Goal: Information Seeking & Learning: Learn about a topic

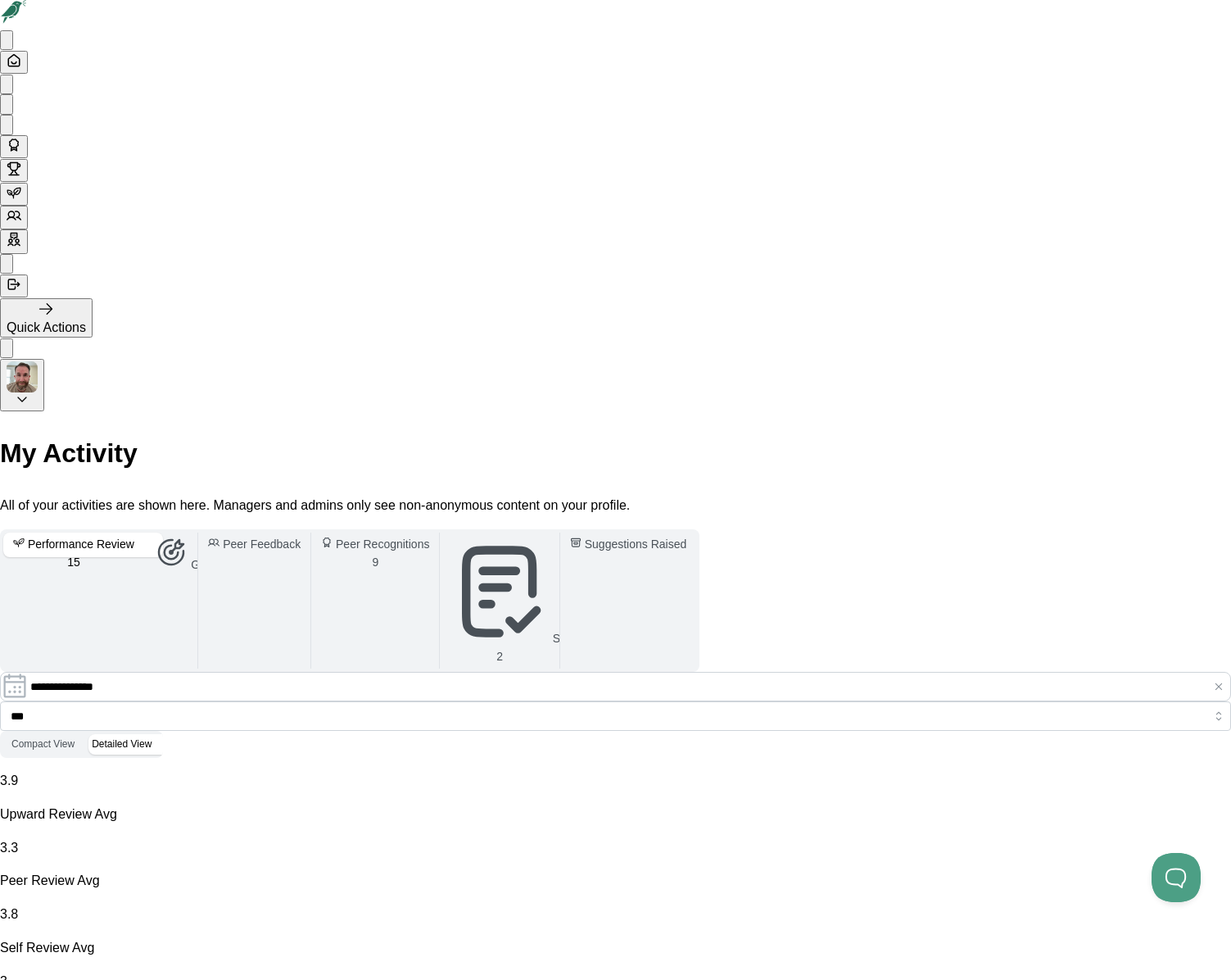
click at [7, 108] on icon at bounding box center [7, 108] width 0 height 0
click at [22, 200] on icon at bounding box center [14, 193] width 15 height 15
click at [104, 237] on div "Reviews" at bounding box center [98, 233] width 49 height 21
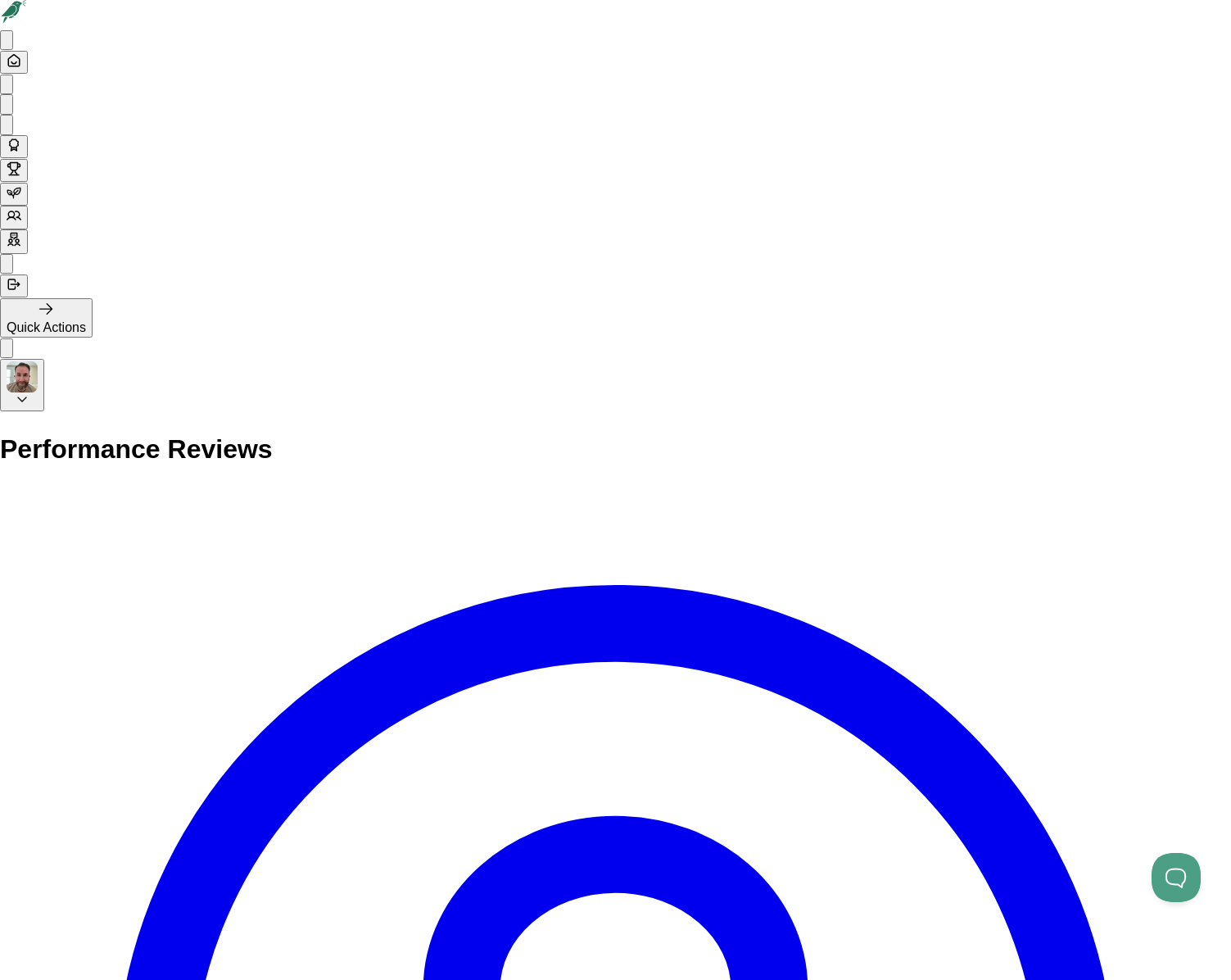
click at [28, 205] on button at bounding box center [14, 194] width 28 height 23
click at [91, 264] on div "Insights" at bounding box center [98, 253] width 49 height 21
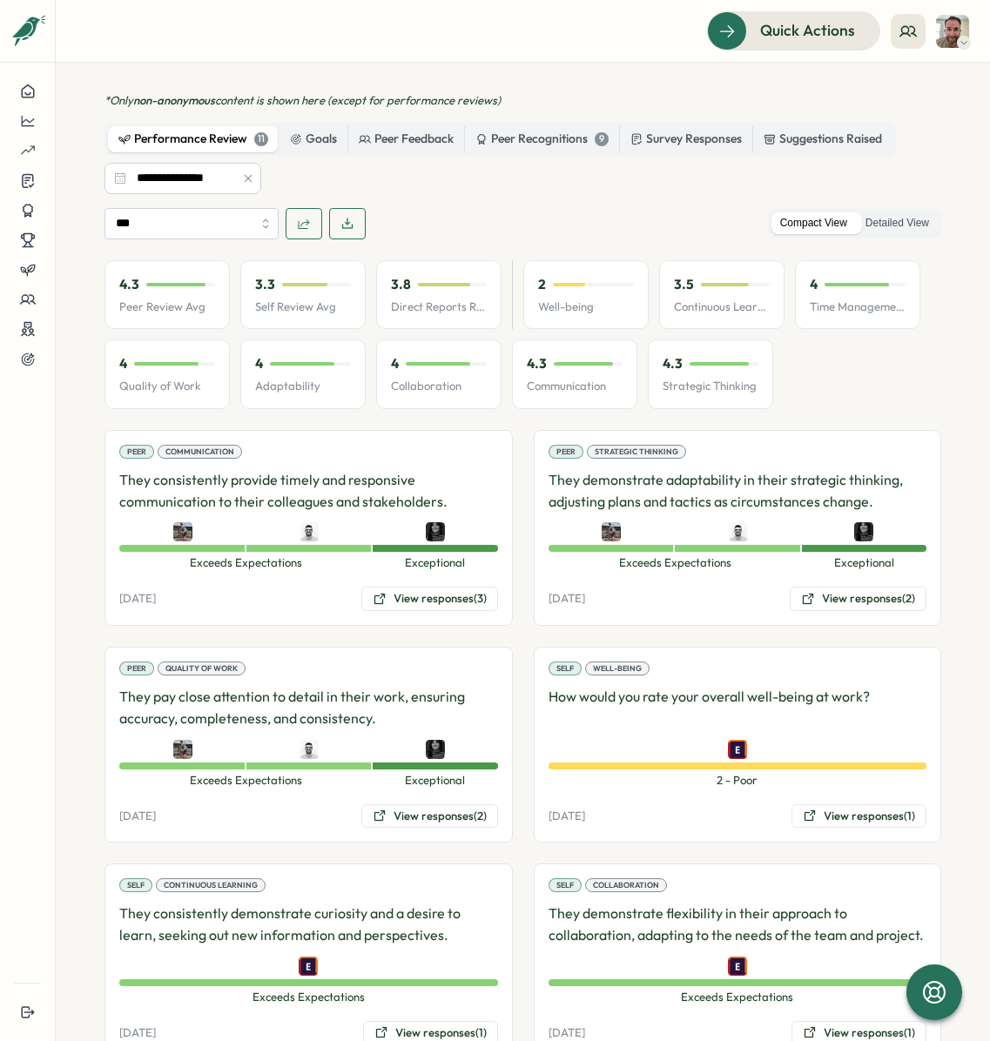
scroll to position [691, 0]
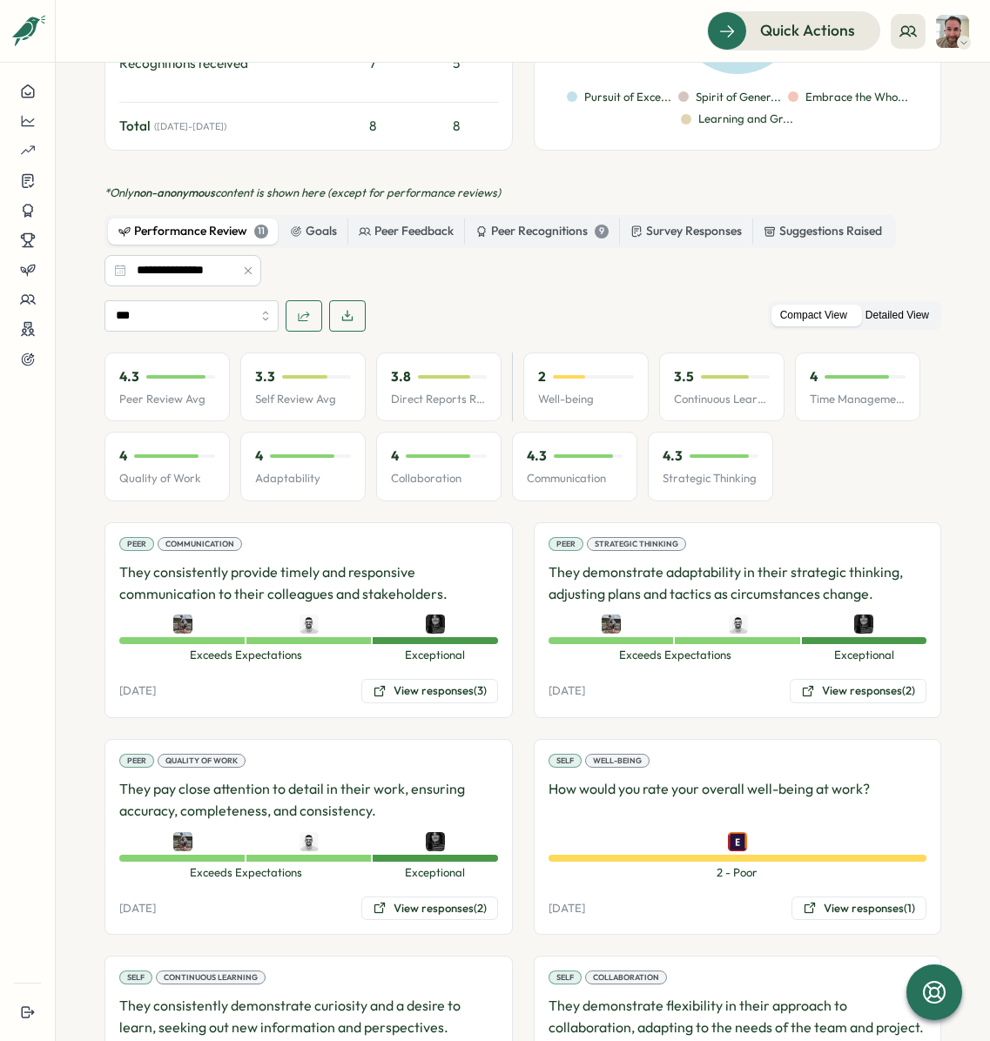
click at [872, 305] on label "Detailed View" at bounding box center [896, 316] width 81 height 22
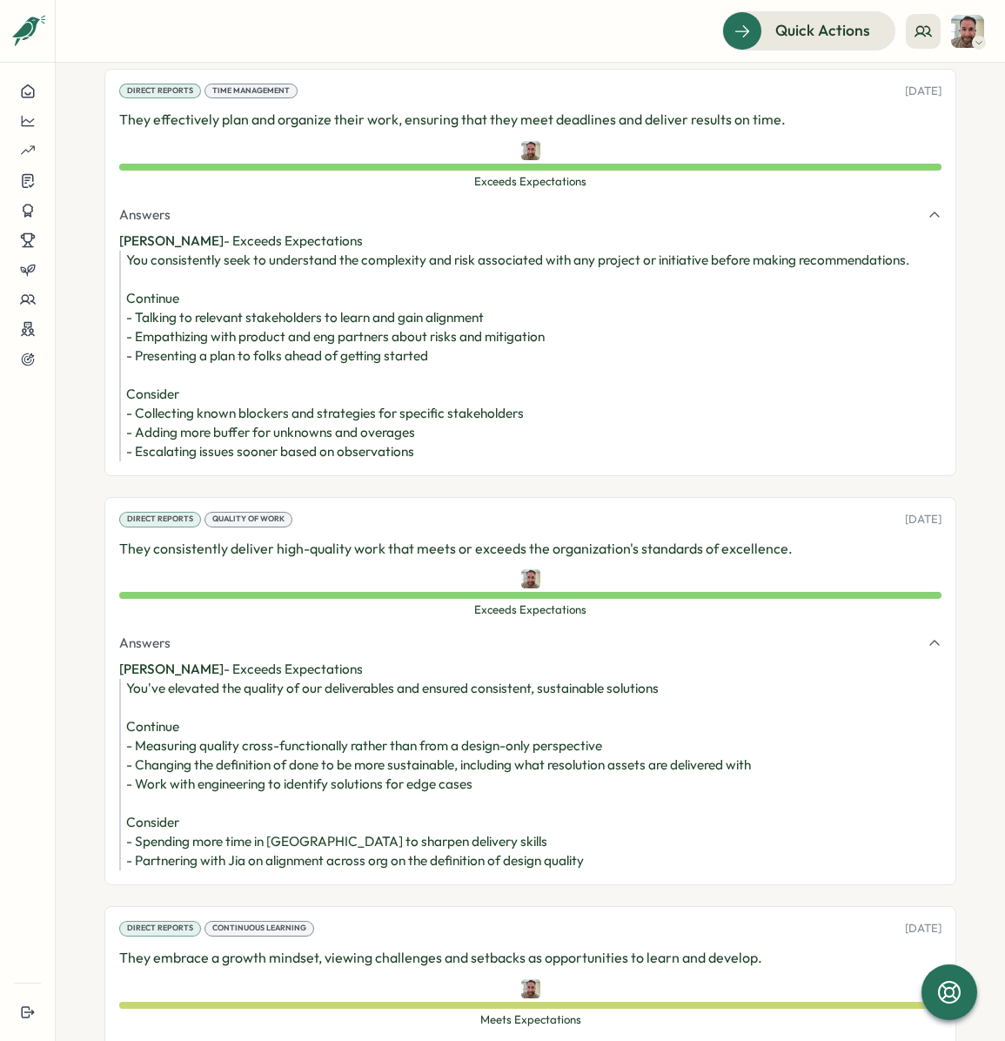
scroll to position [3661, 0]
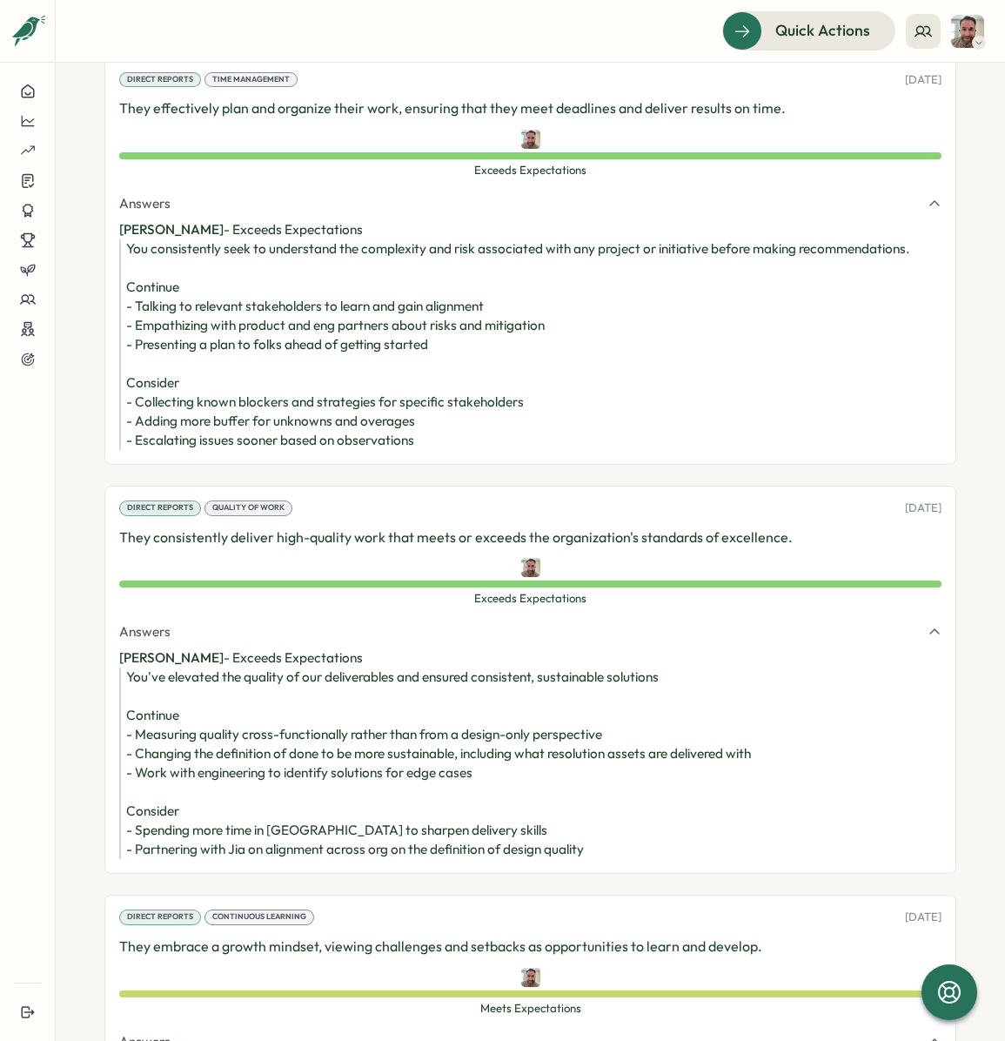
click at [574, 668] on div "You've elevated the quality of our deliverables and ensured consistent, sustain…" at bounding box center [533, 763] width 815 height 191
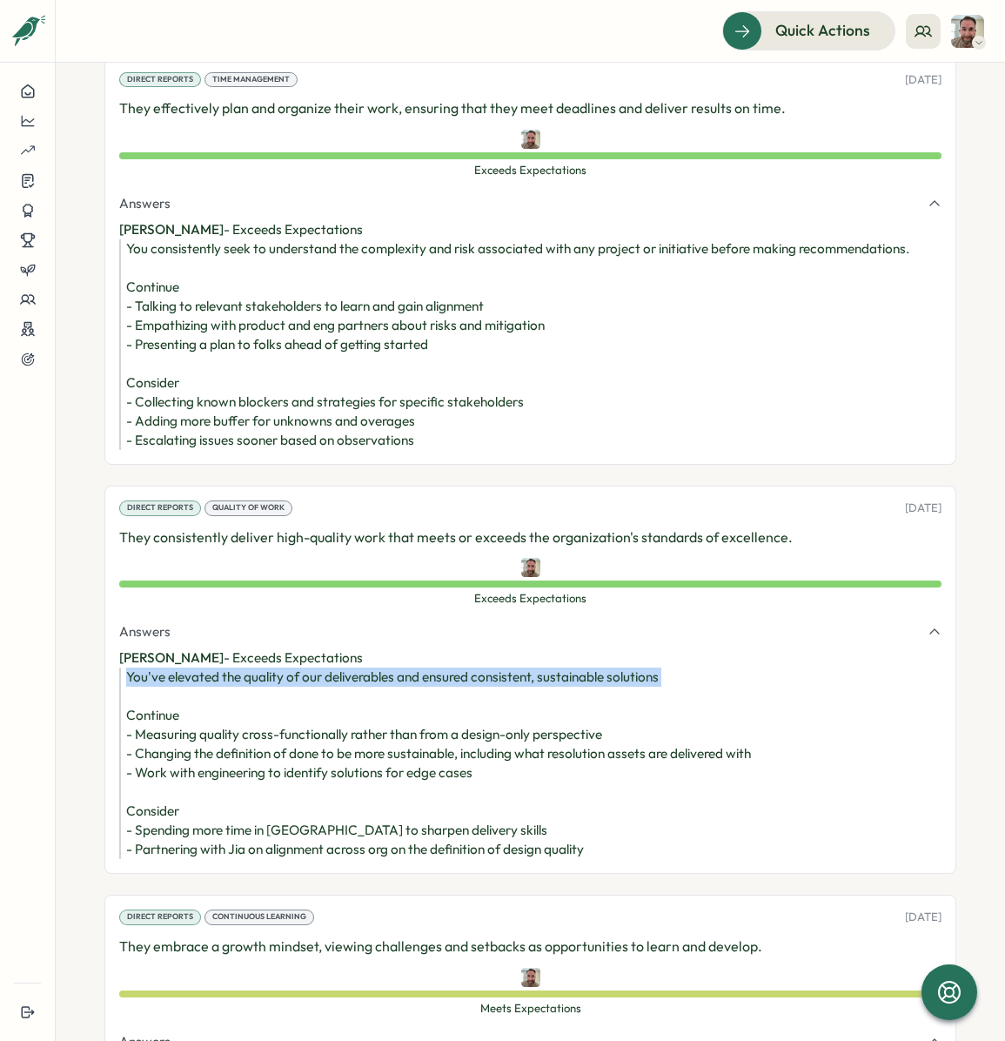
click at [574, 668] on div "You've elevated the quality of our deliverables and ensured consistent, sustain…" at bounding box center [533, 763] width 815 height 191
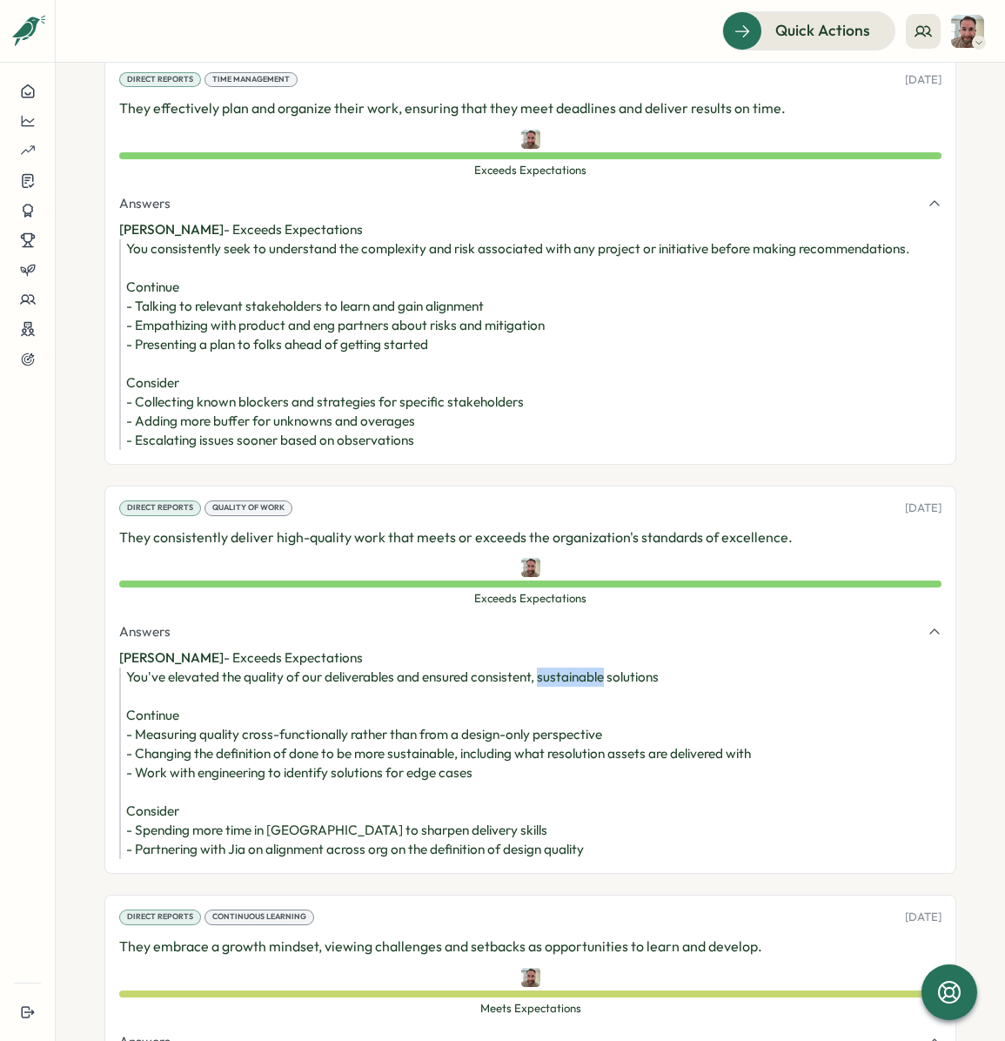
click at [574, 668] on div "You've elevated the quality of our deliverables and ensured consistent, sustain…" at bounding box center [533, 763] width 815 height 191
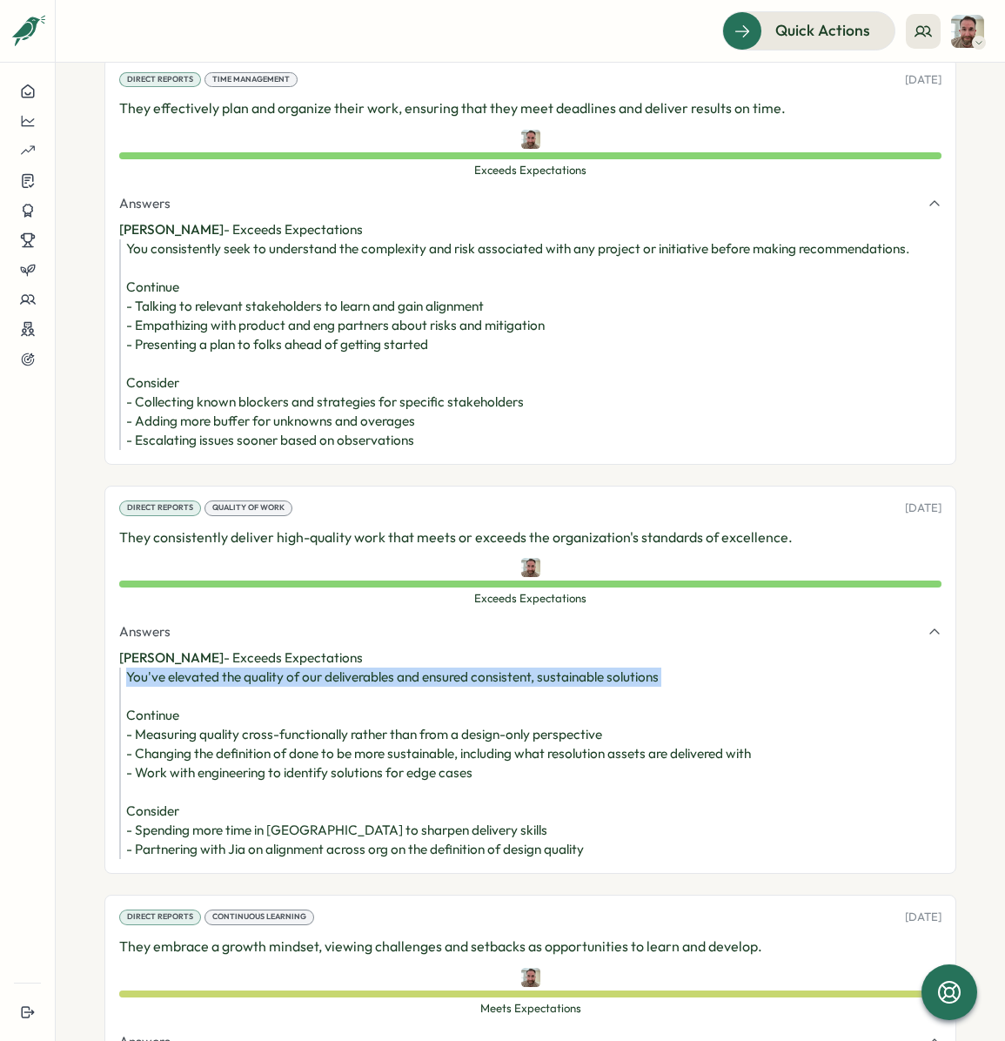
click at [574, 668] on div "You've elevated the quality of our deliverables and ensured consistent, sustain…" at bounding box center [533, 763] width 815 height 191
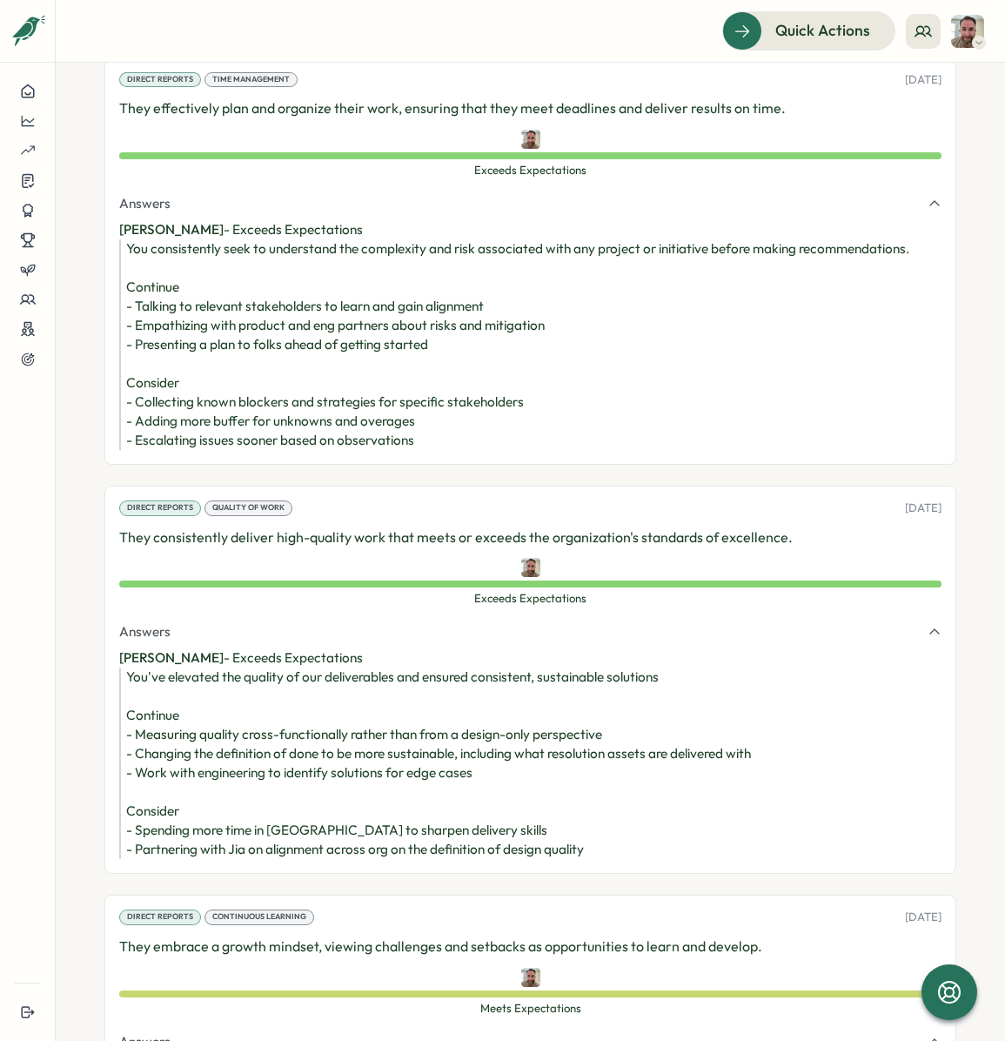
click at [561, 668] on div "You've elevated the quality of our deliverables and ensured consistent, sustain…" at bounding box center [533, 763] width 815 height 191
click at [551, 668] on div "You've elevated the quality of our deliverables and ensured consistent, sustain…" at bounding box center [533, 763] width 815 height 191
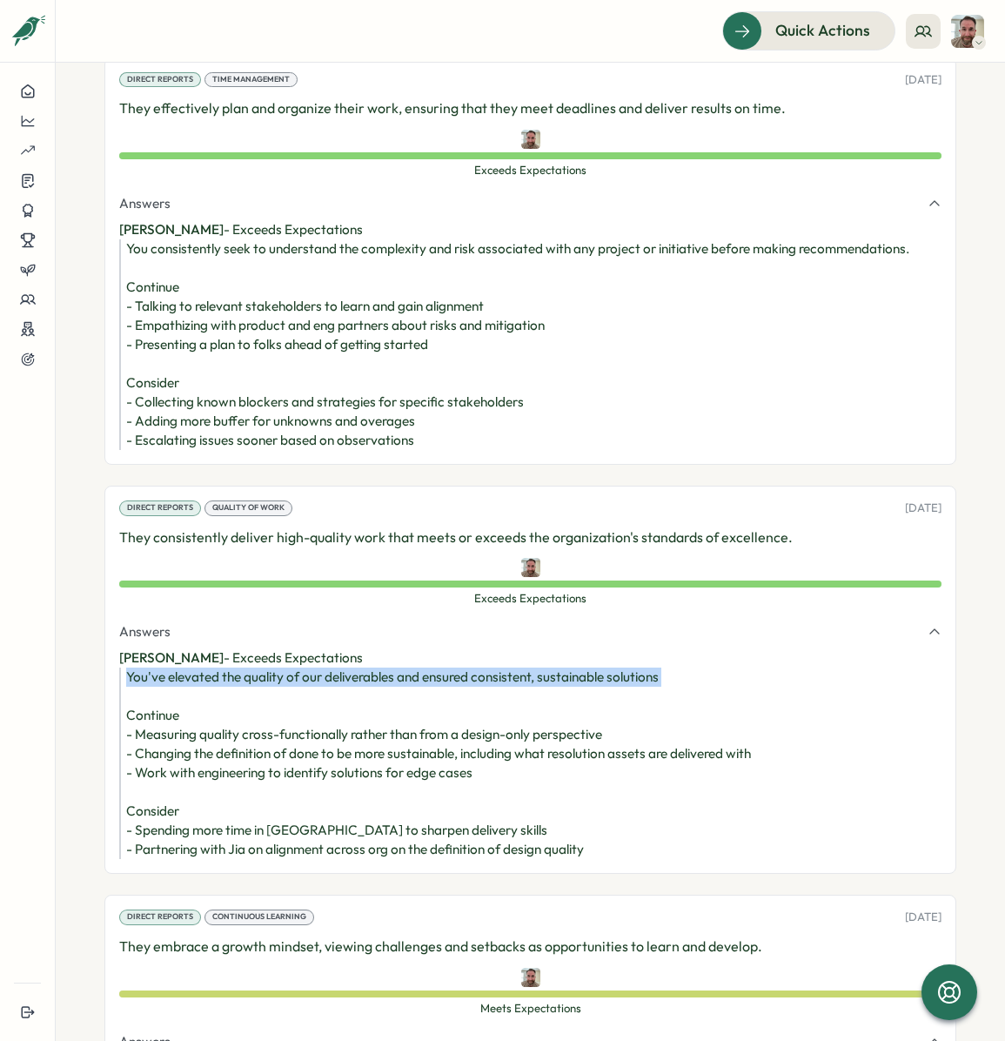
click at [551, 668] on div "You've elevated the quality of our deliverables and ensured consistent, sustain…" at bounding box center [533, 763] width 815 height 191
click at [352, 668] on div "You've elevated the quality of our deliverables and ensured consistent, sustain…" at bounding box center [533, 763] width 815 height 191
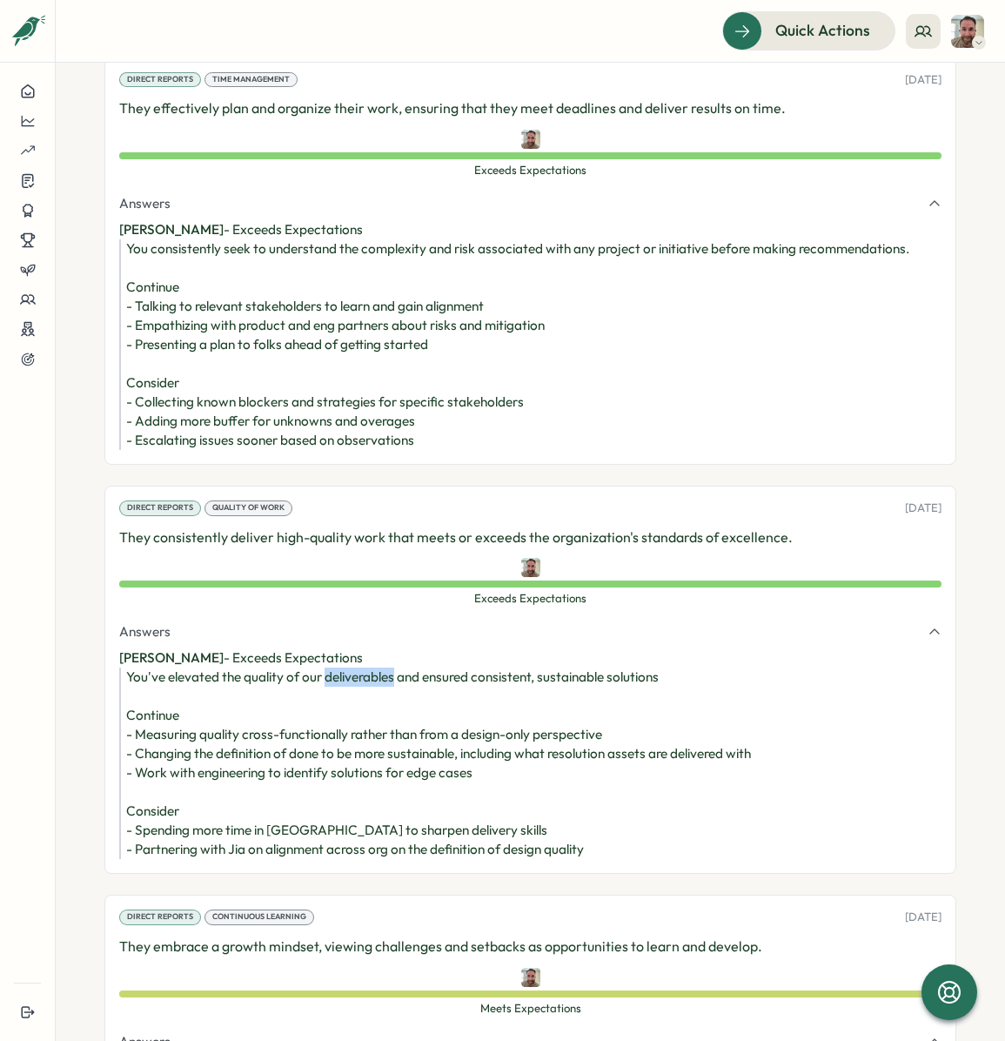
click at [352, 668] on div "You've elevated the quality of our deliverables and ensured consistent, sustain…" at bounding box center [533, 763] width 815 height 191
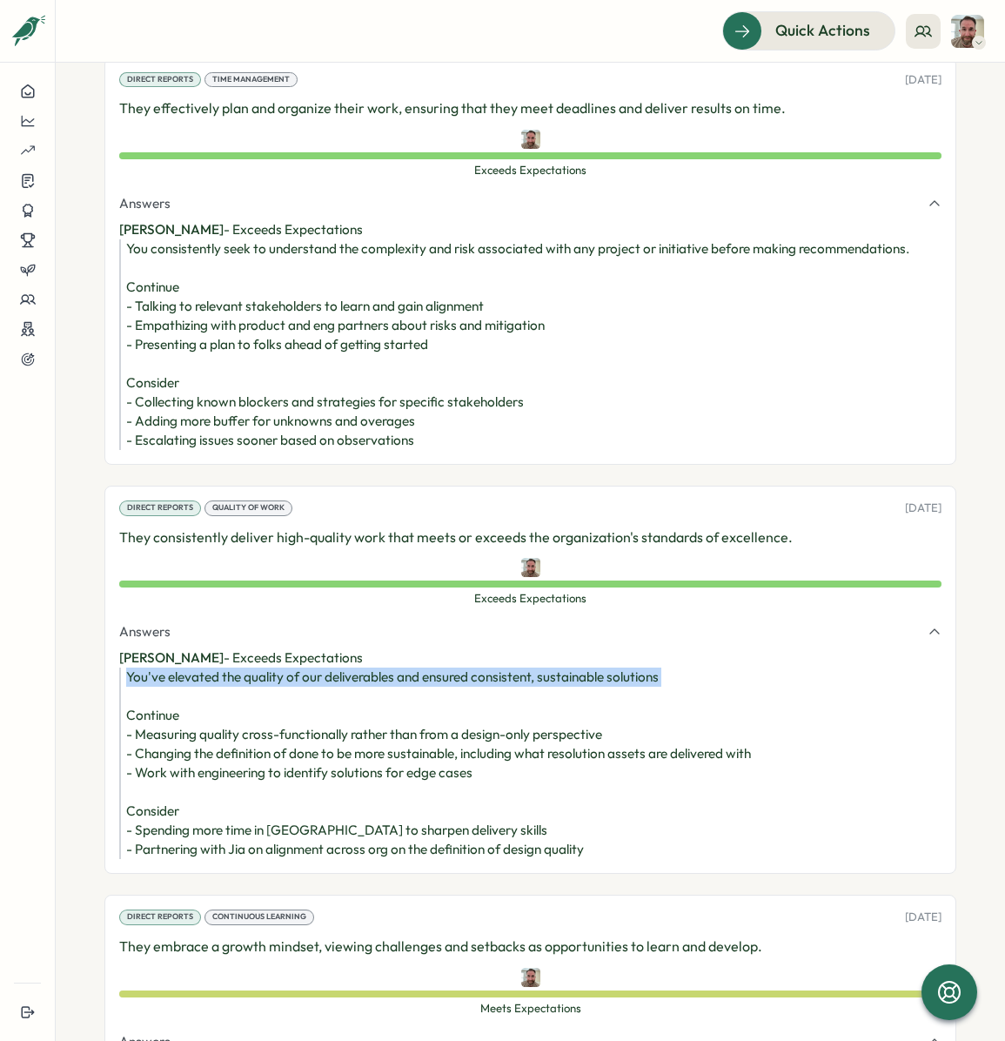
click at [352, 668] on div "You've elevated the quality of our deliverables and ensured consistent, sustain…" at bounding box center [533, 763] width 815 height 191
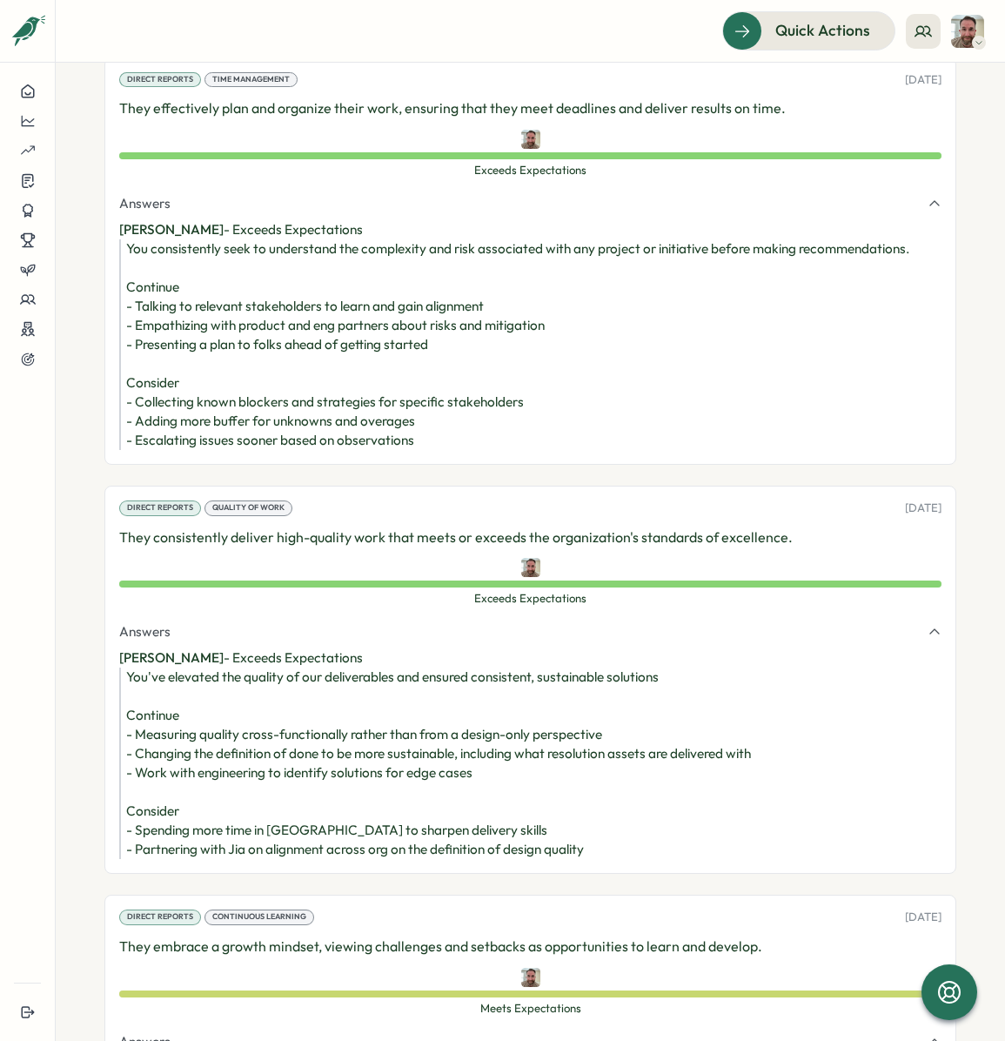
click at [299, 719] on div "You've elevated the quality of our deliverables and ensured consistent, sustain…" at bounding box center [533, 763] width 815 height 191
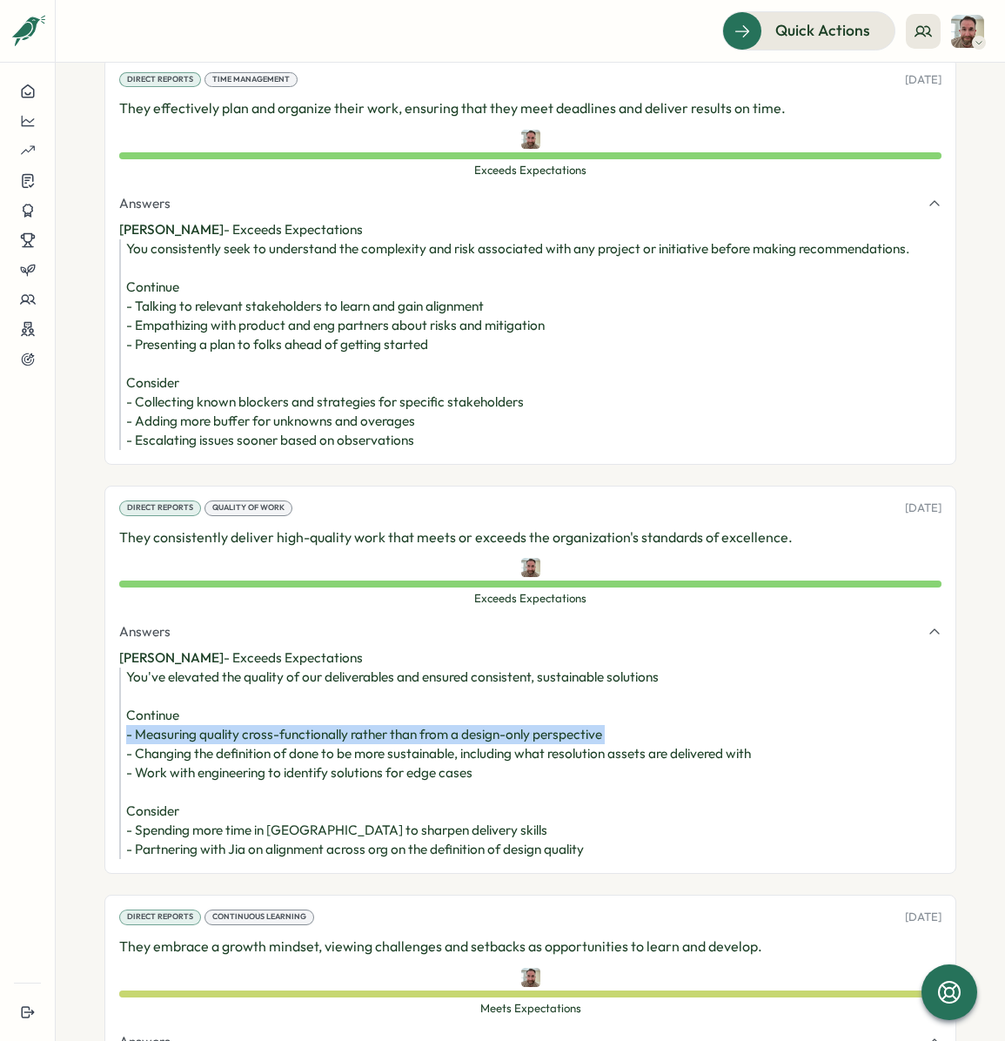
click at [299, 719] on div "You've elevated the quality of our deliverables and ensured consistent, sustain…" at bounding box center [533, 763] width 815 height 191
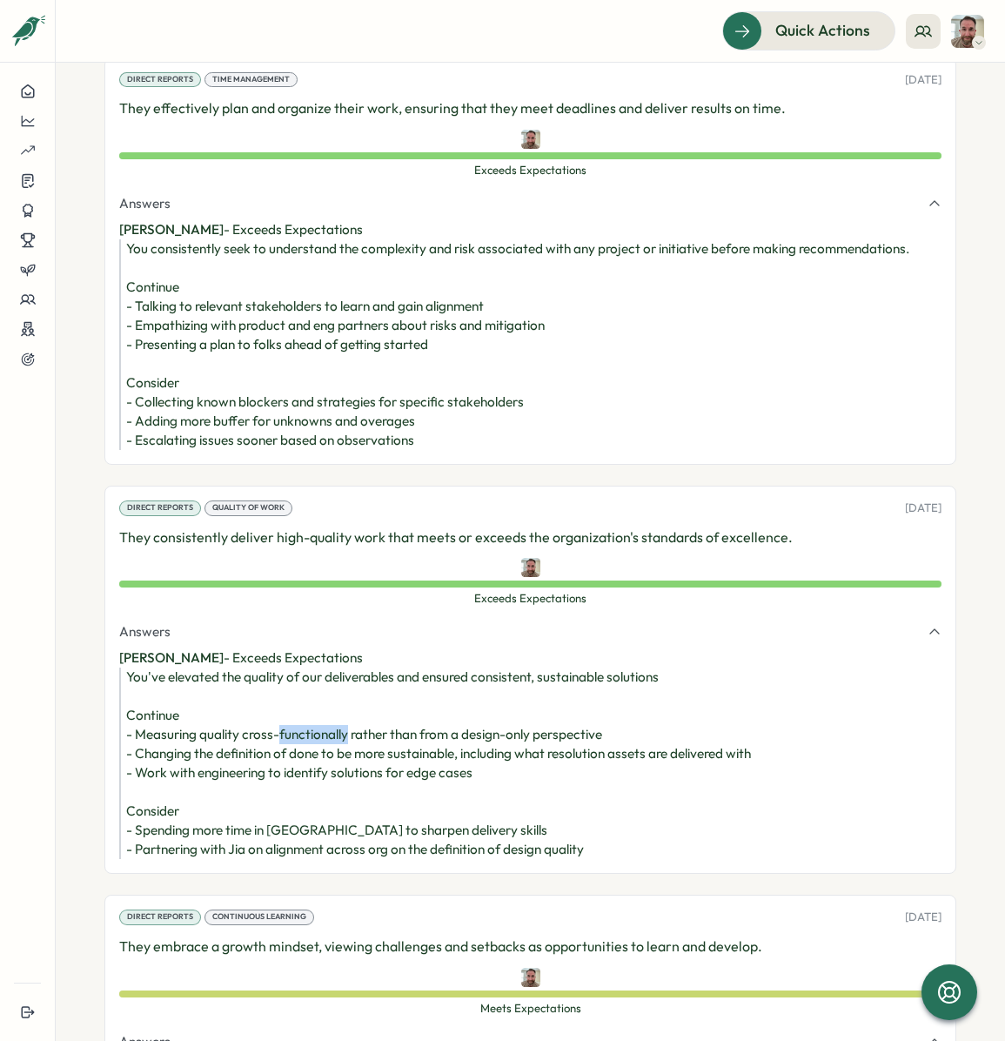
click at [299, 719] on div "You've elevated the quality of our deliverables and ensured consistent, sustain…" at bounding box center [533, 763] width 815 height 191
click at [272, 713] on div "You've elevated the quality of our deliverables and ensured consistent, sustain…" at bounding box center [533, 763] width 815 height 191
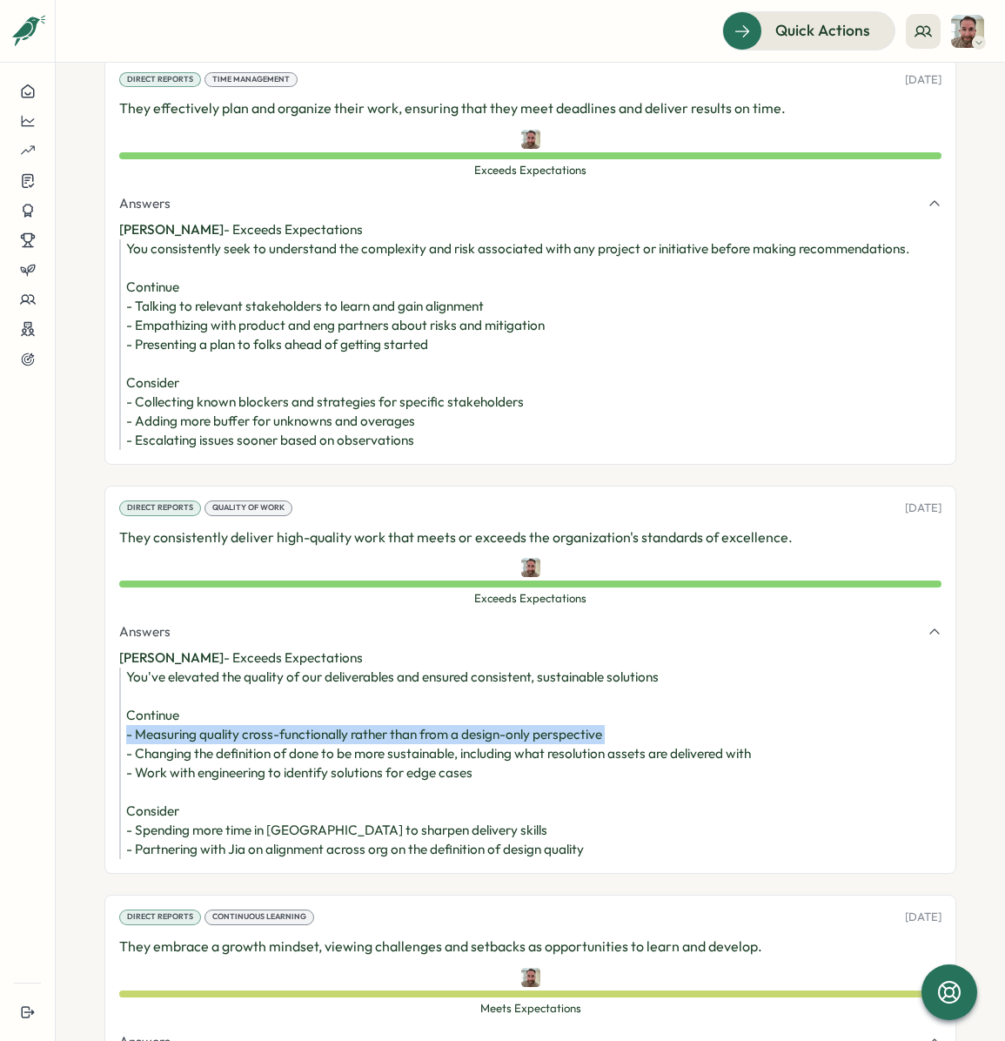
click at [272, 713] on div "You've elevated the quality of our deliverables and ensured consistent, sustain…" at bounding box center [533, 763] width 815 height 191
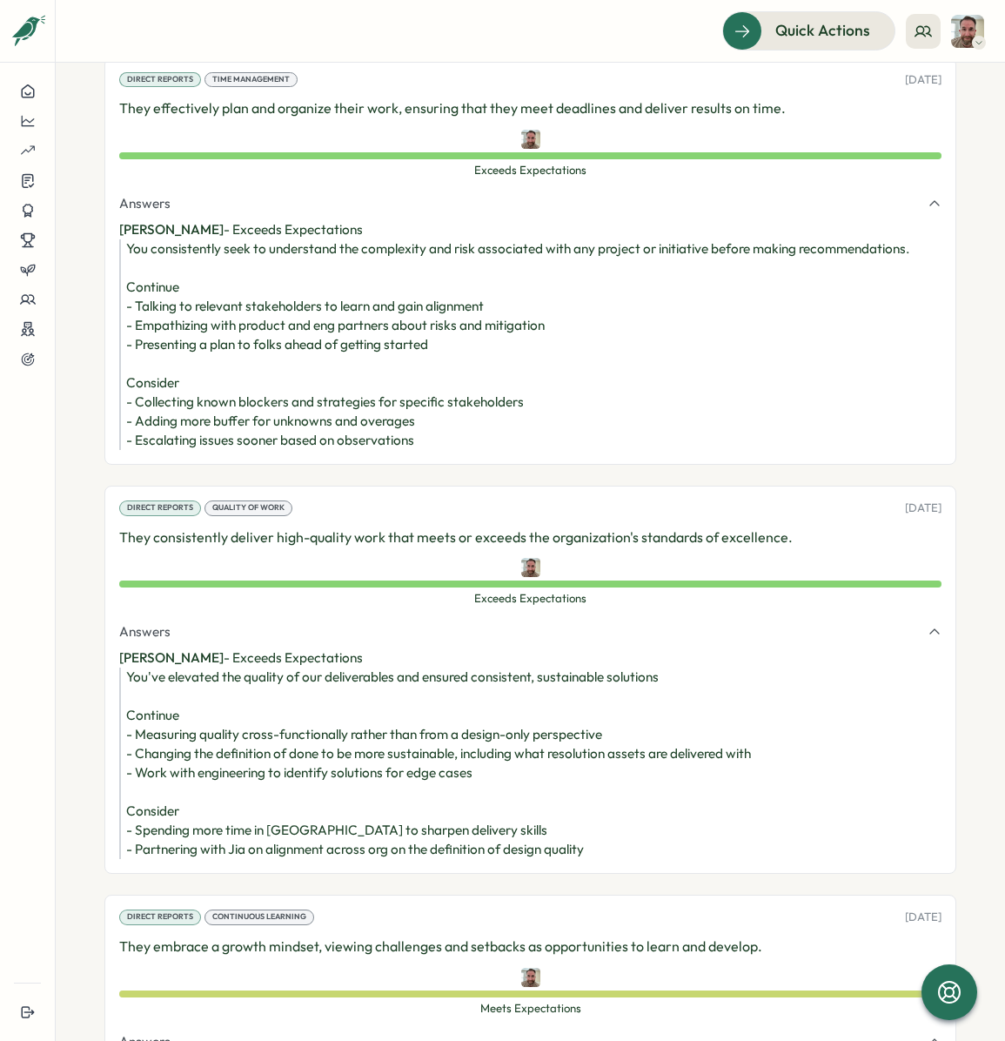
click at [272, 713] on div "You've elevated the quality of our deliverables and ensured consistent, sustain…" at bounding box center [533, 763] width 815 height 191
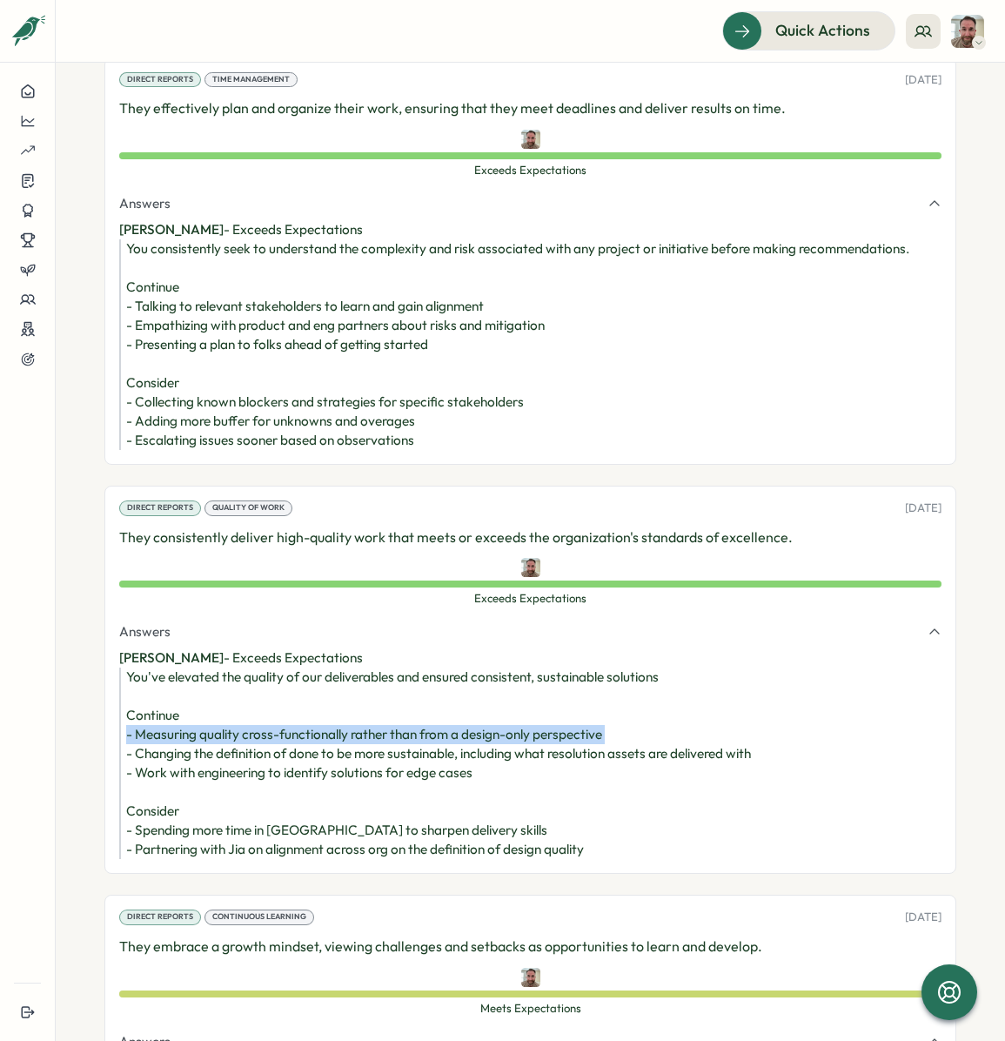
click at [272, 713] on div "You've elevated the quality of our deliverables and ensured consistent, sustain…" at bounding box center [533, 763] width 815 height 191
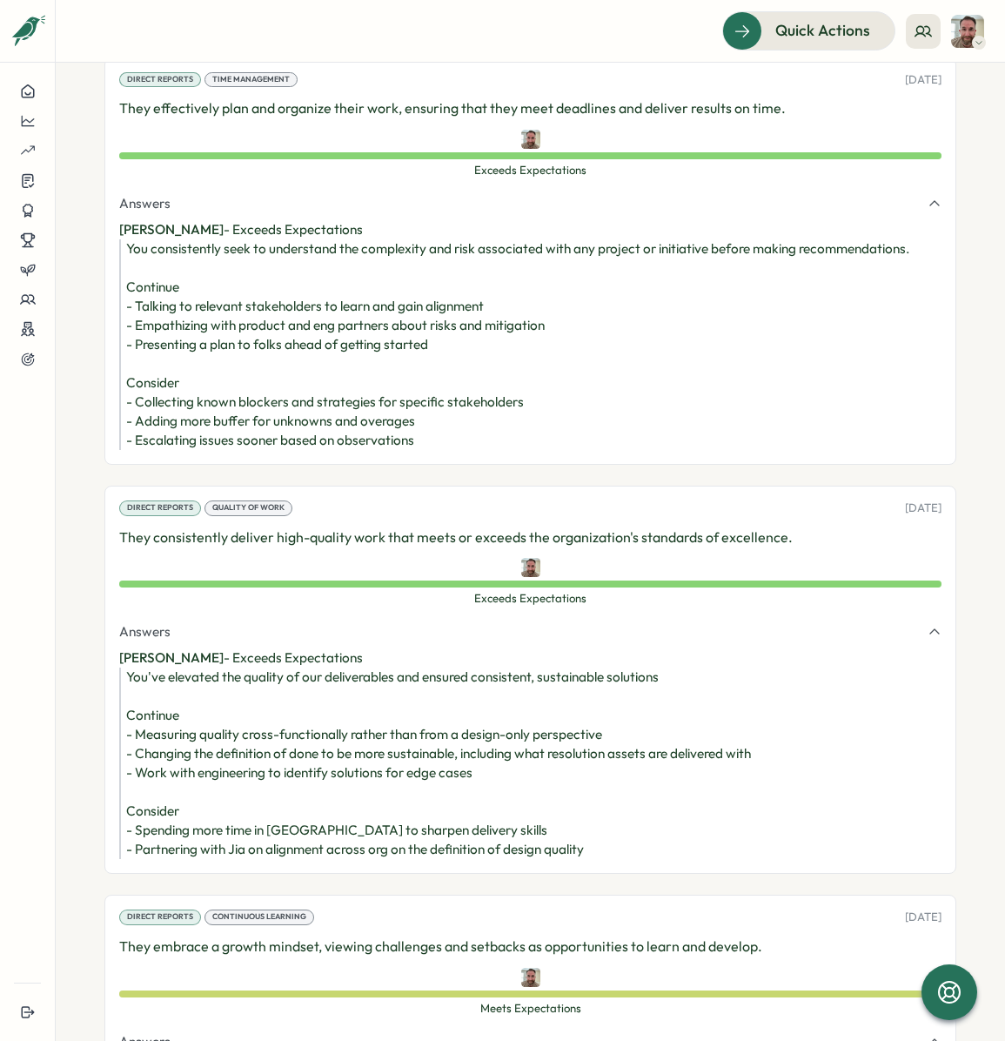
click at [264, 732] on div "You've elevated the quality of our deliverables and ensured consistent, sustain…" at bounding box center [533, 763] width 815 height 191
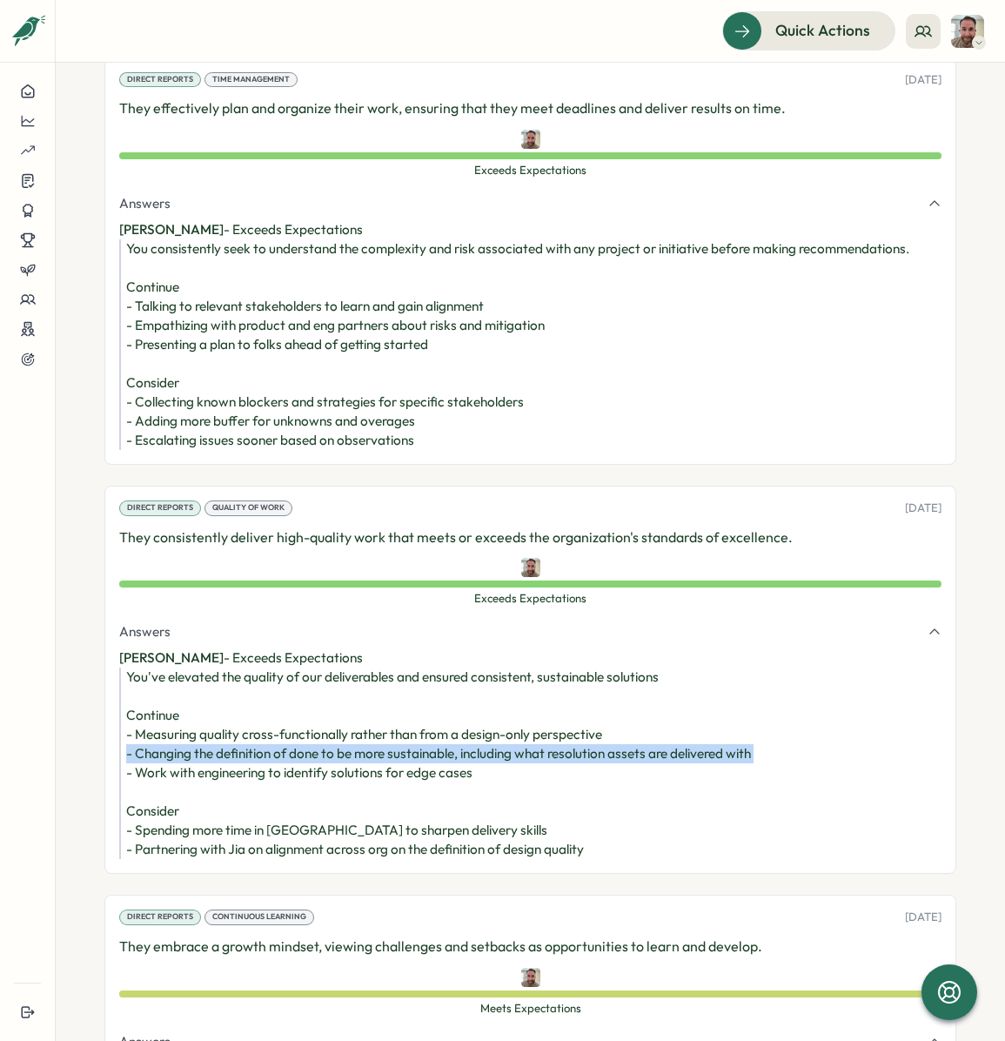
click at [264, 732] on div "You've elevated the quality of our deliverables and ensured consistent, sustain…" at bounding box center [533, 763] width 815 height 191
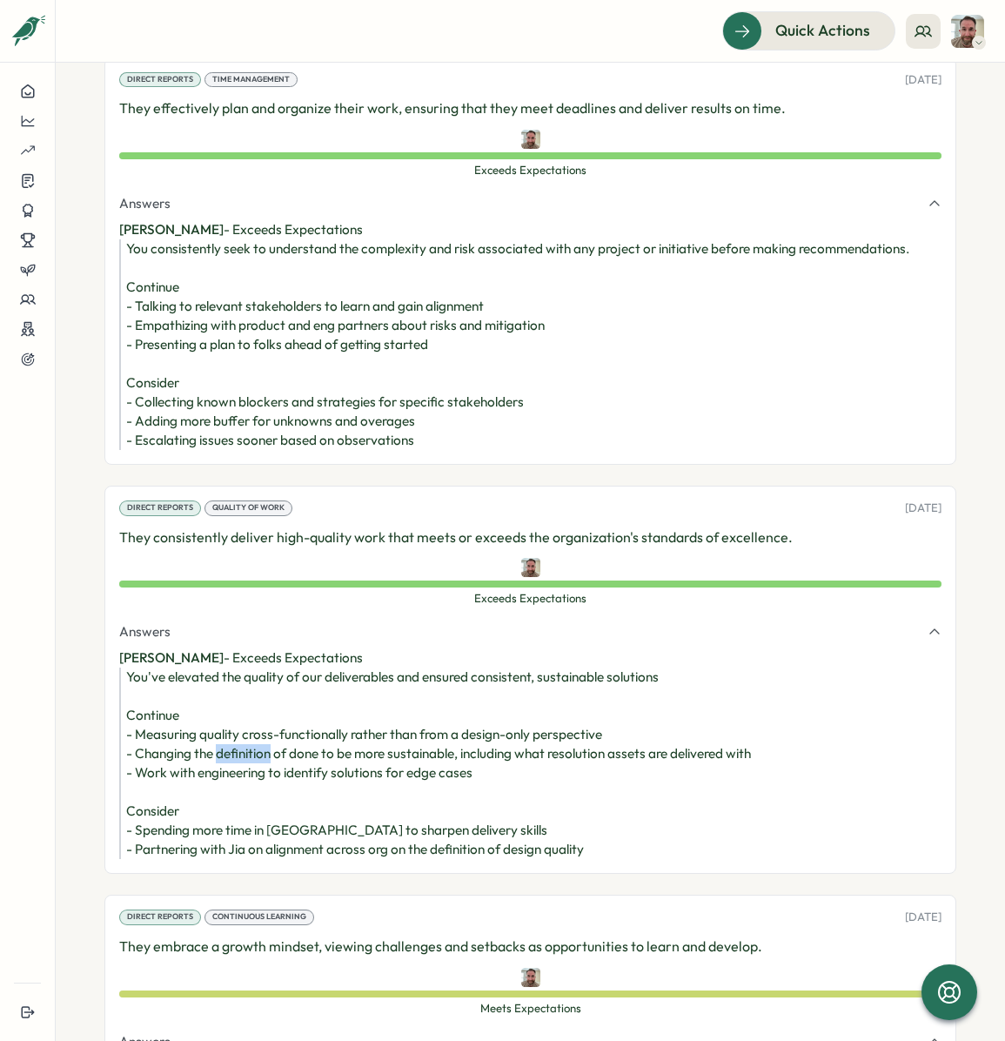
click at [264, 732] on div "You've elevated the quality of our deliverables and ensured consistent, sustain…" at bounding box center [533, 763] width 815 height 191
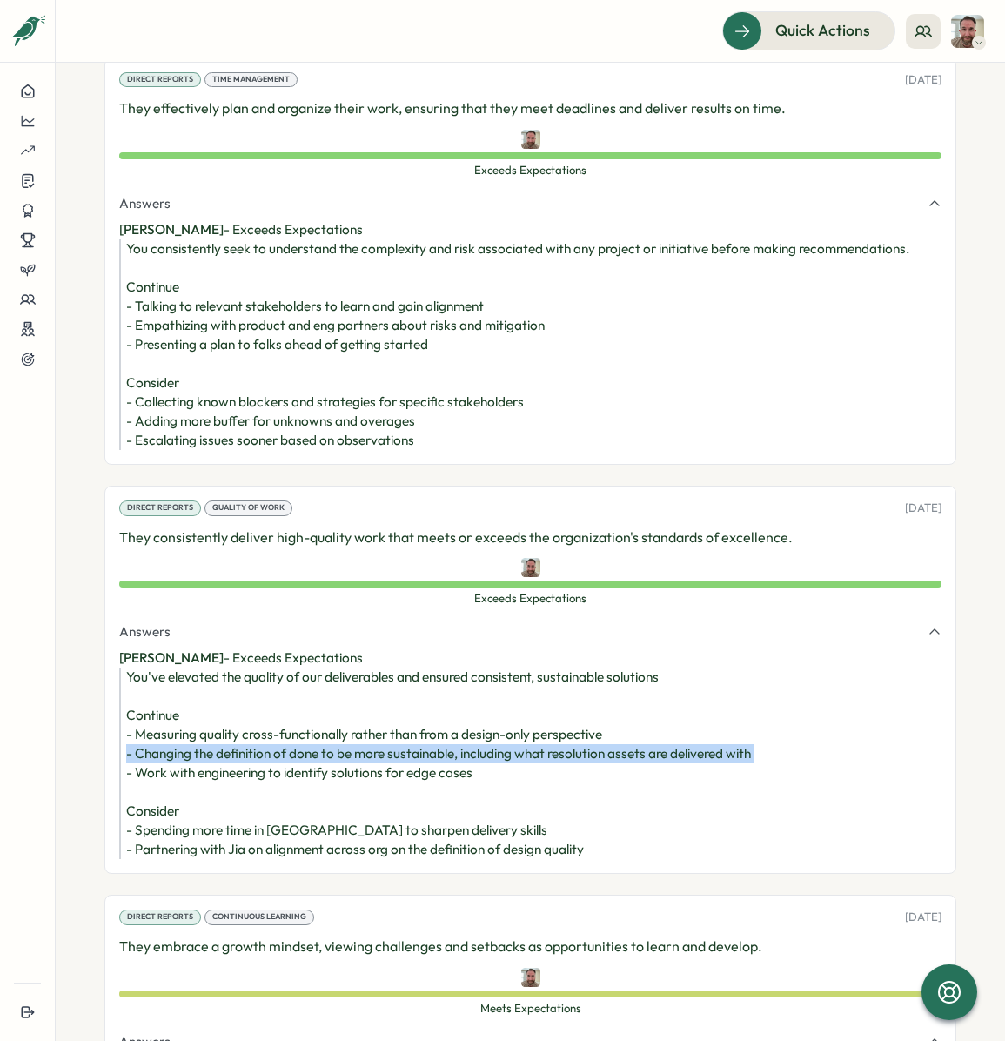
click at [264, 732] on div "You've elevated the quality of our deliverables and ensured consistent, sustain…" at bounding box center [533, 763] width 815 height 191
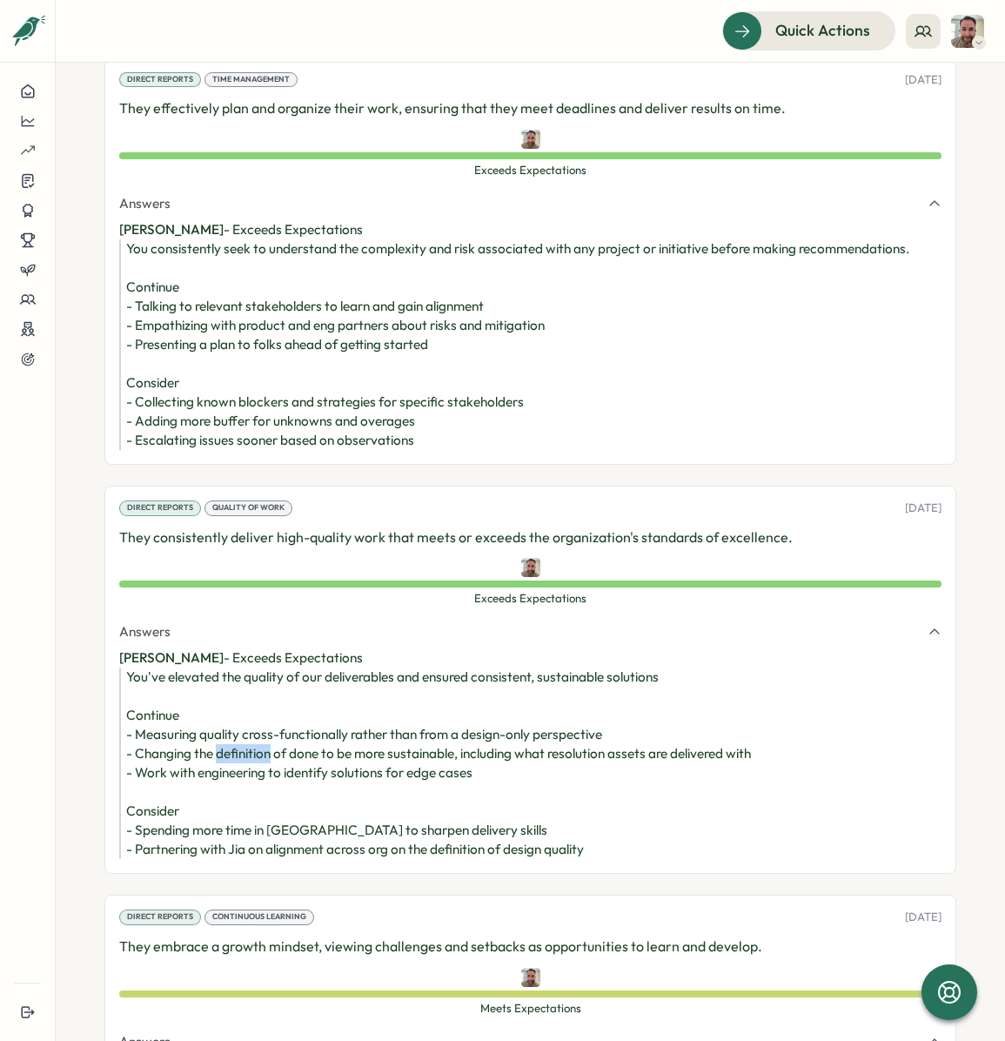
click at [264, 732] on div "You've elevated the quality of our deliverables and ensured consistent, sustain…" at bounding box center [533, 763] width 815 height 191
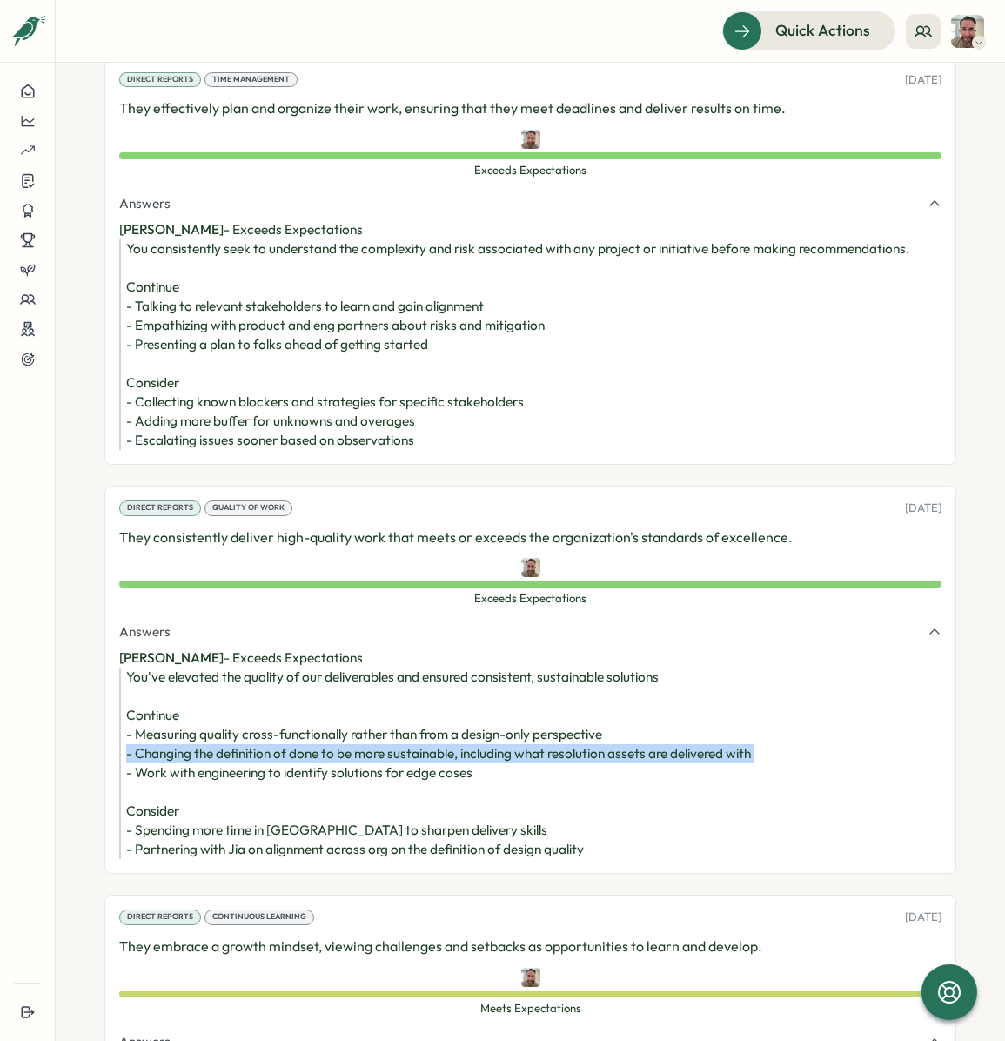
click at [264, 732] on div "You've elevated the quality of our deliverables and ensured consistent, sustain…" at bounding box center [533, 763] width 815 height 191
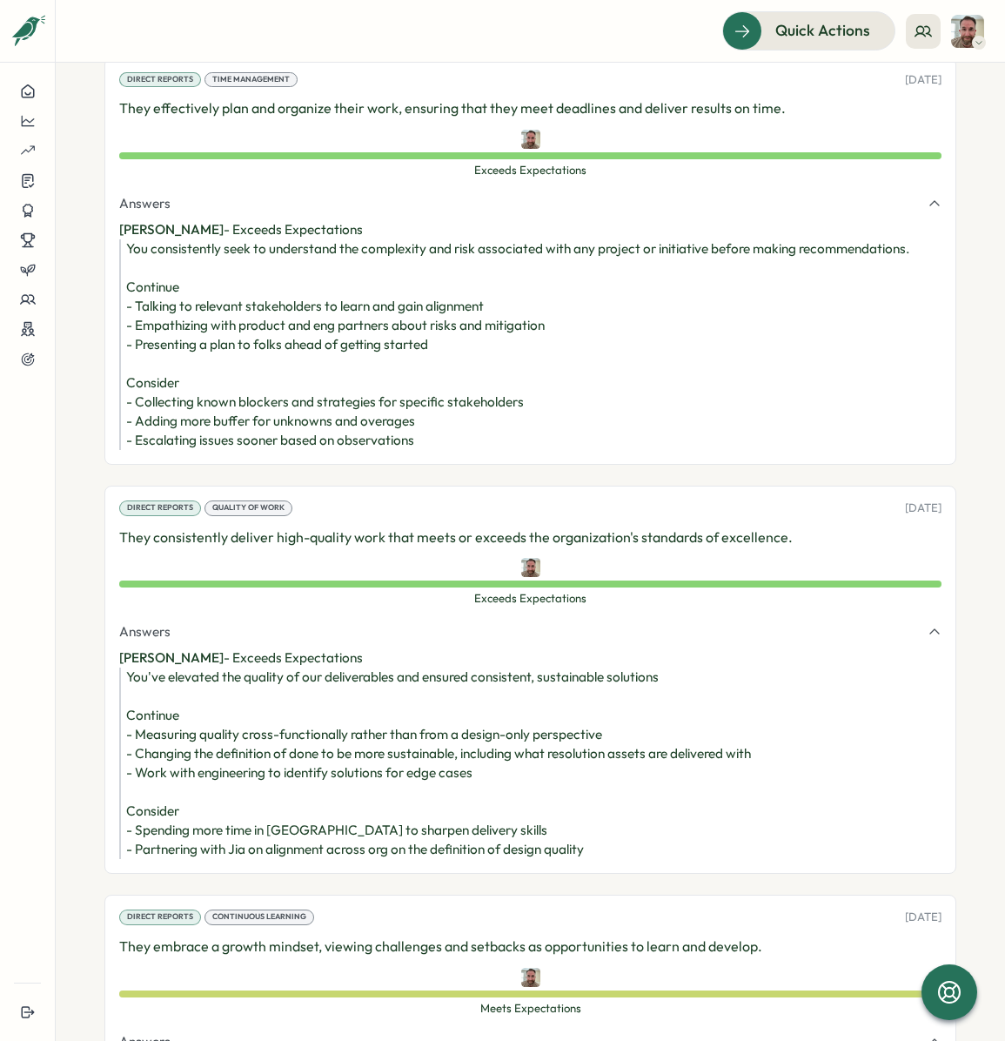
click at [238, 745] on div "You've elevated the quality of our deliverables and ensured consistent, sustain…" at bounding box center [533, 763] width 815 height 191
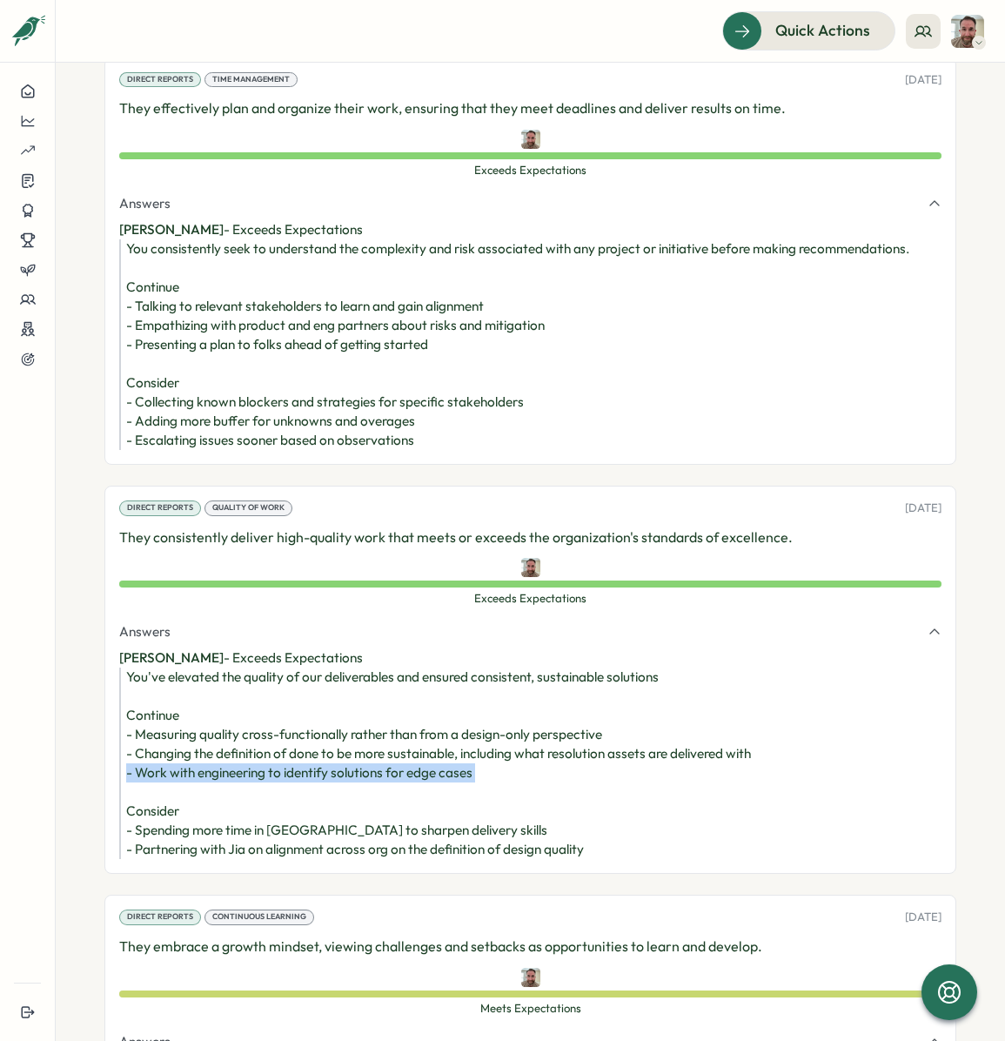
click at [238, 745] on div "You've elevated the quality of our deliverables and ensured consistent, sustain…" at bounding box center [533, 763] width 815 height 191
click at [259, 730] on div "You've elevated the quality of our deliverables and ensured consistent, sustain…" at bounding box center [533, 763] width 815 height 191
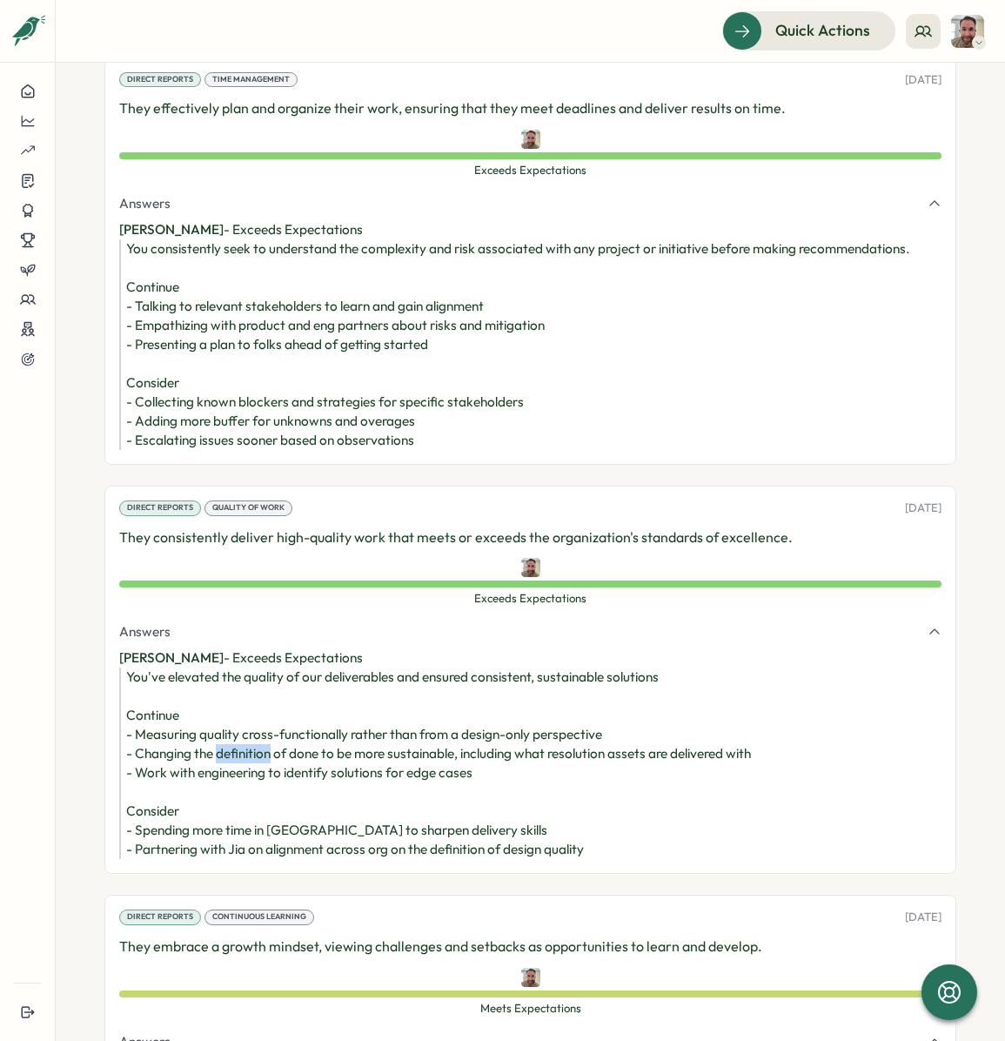
click at [259, 730] on div "You've elevated the quality of our deliverables and ensured consistent, sustain…" at bounding box center [533, 763] width 815 height 191
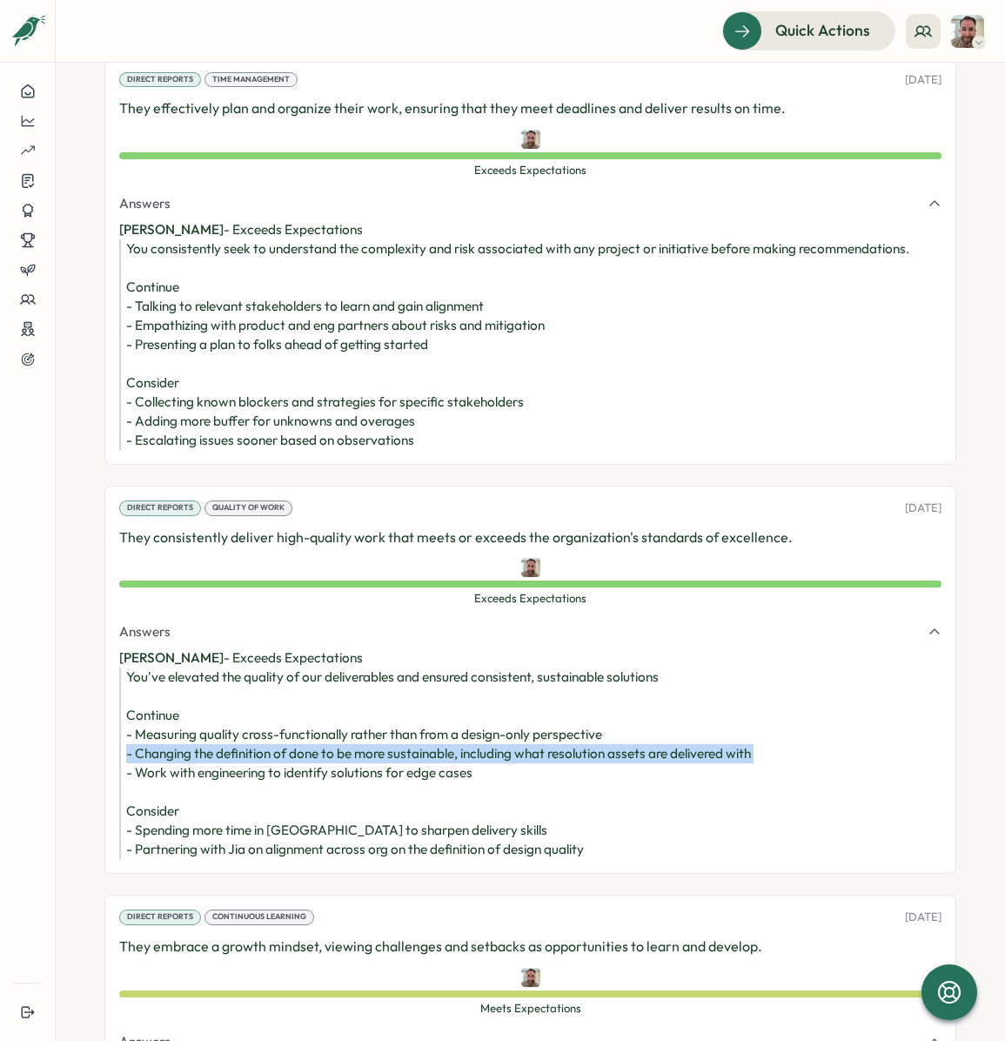
click at [259, 730] on div "You've elevated the quality of our deliverables and ensured consistent, sustain…" at bounding box center [533, 763] width 815 height 191
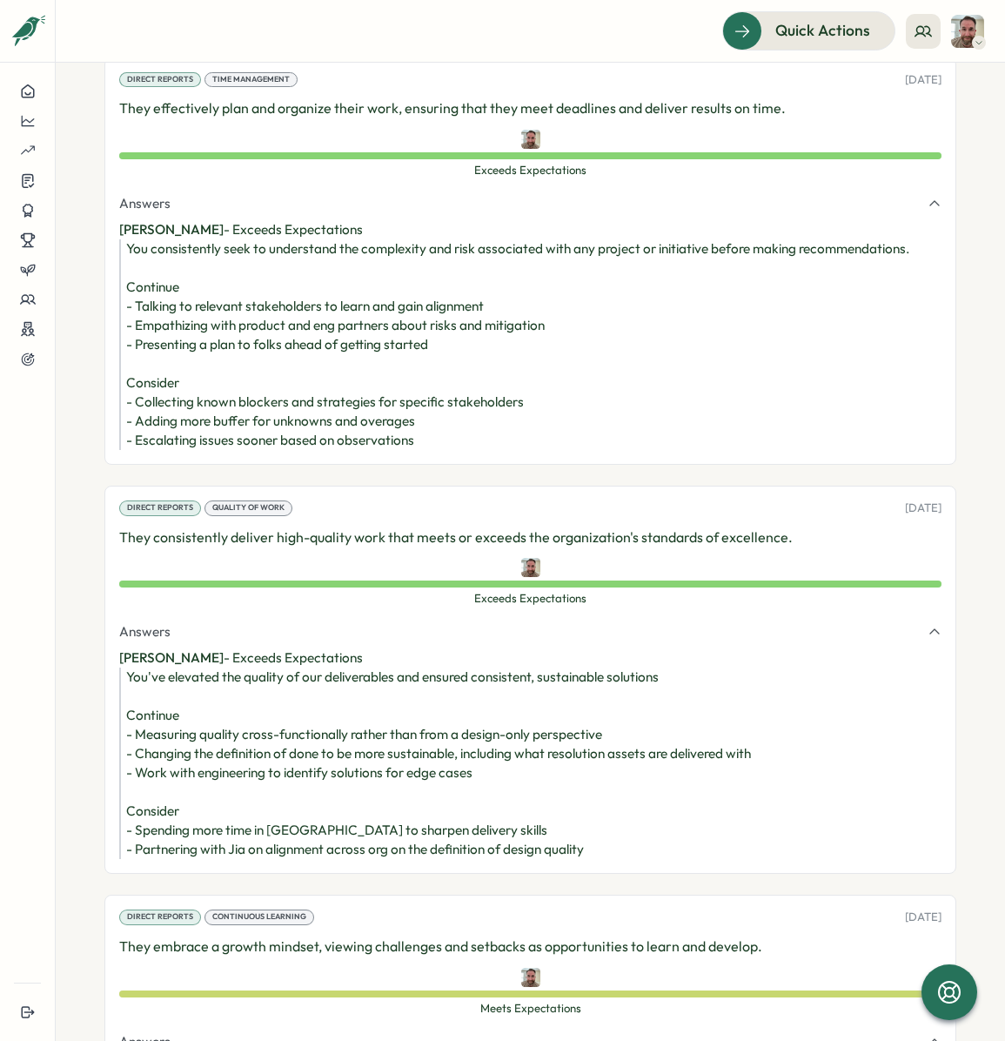
click at [254, 759] on div "You've elevated the quality of our deliverables and ensured consistent, sustain…" at bounding box center [533, 763] width 815 height 191
click at [248, 743] on div "You've elevated the quality of our deliverables and ensured consistent, sustain…" at bounding box center [533, 763] width 815 height 191
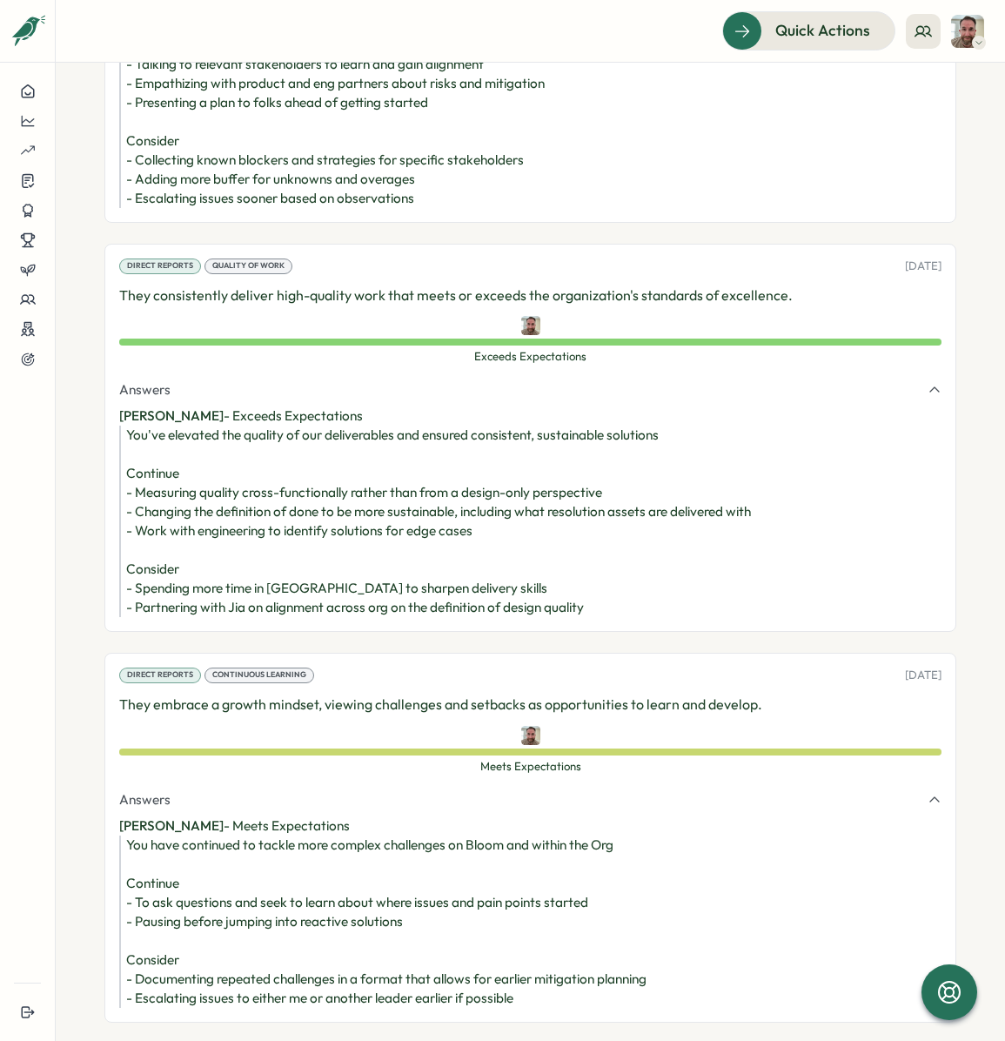
scroll to position [3960, 0]
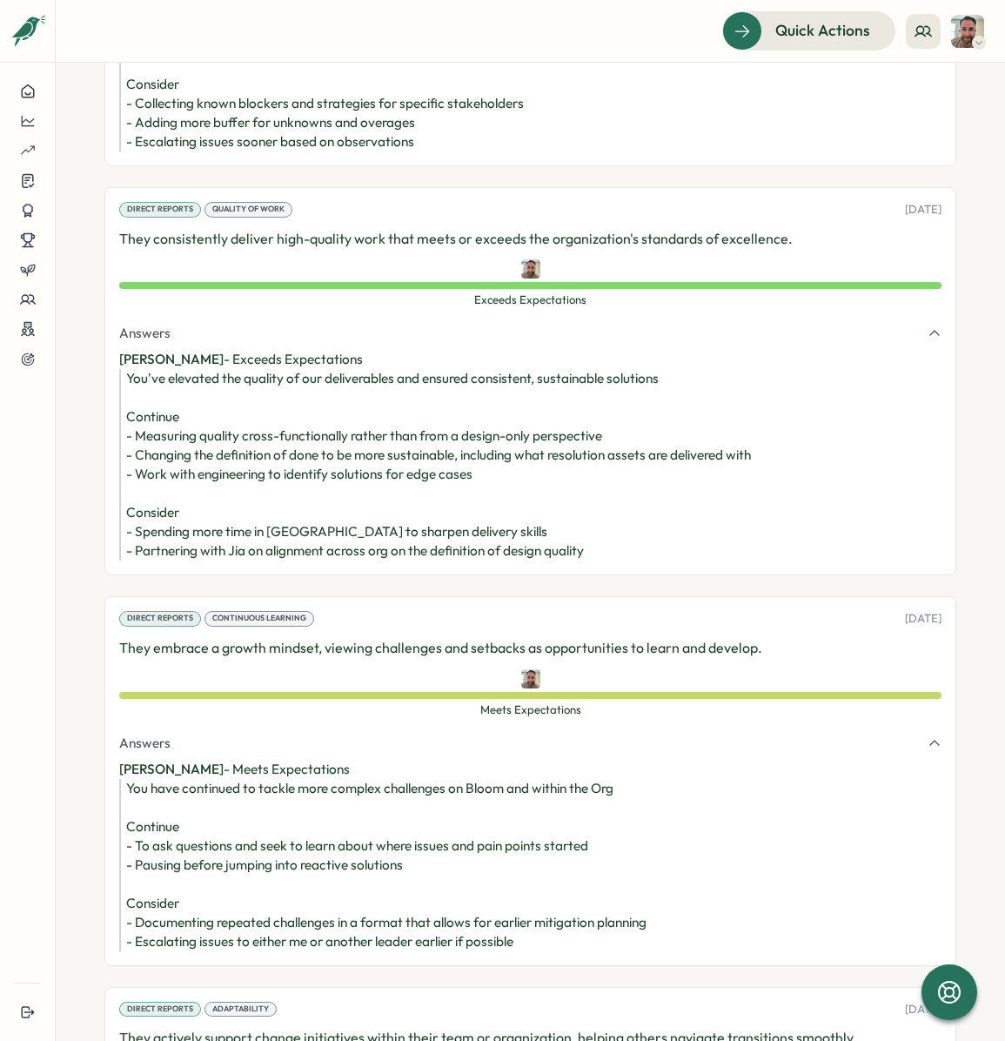
click at [263, 510] on div "You've elevated the quality of our deliverables and ensured consistent, sustain…" at bounding box center [533, 464] width 815 height 191
click at [280, 518] on div "You've elevated the quality of our deliverables and ensured consistent, sustain…" at bounding box center [533, 464] width 815 height 191
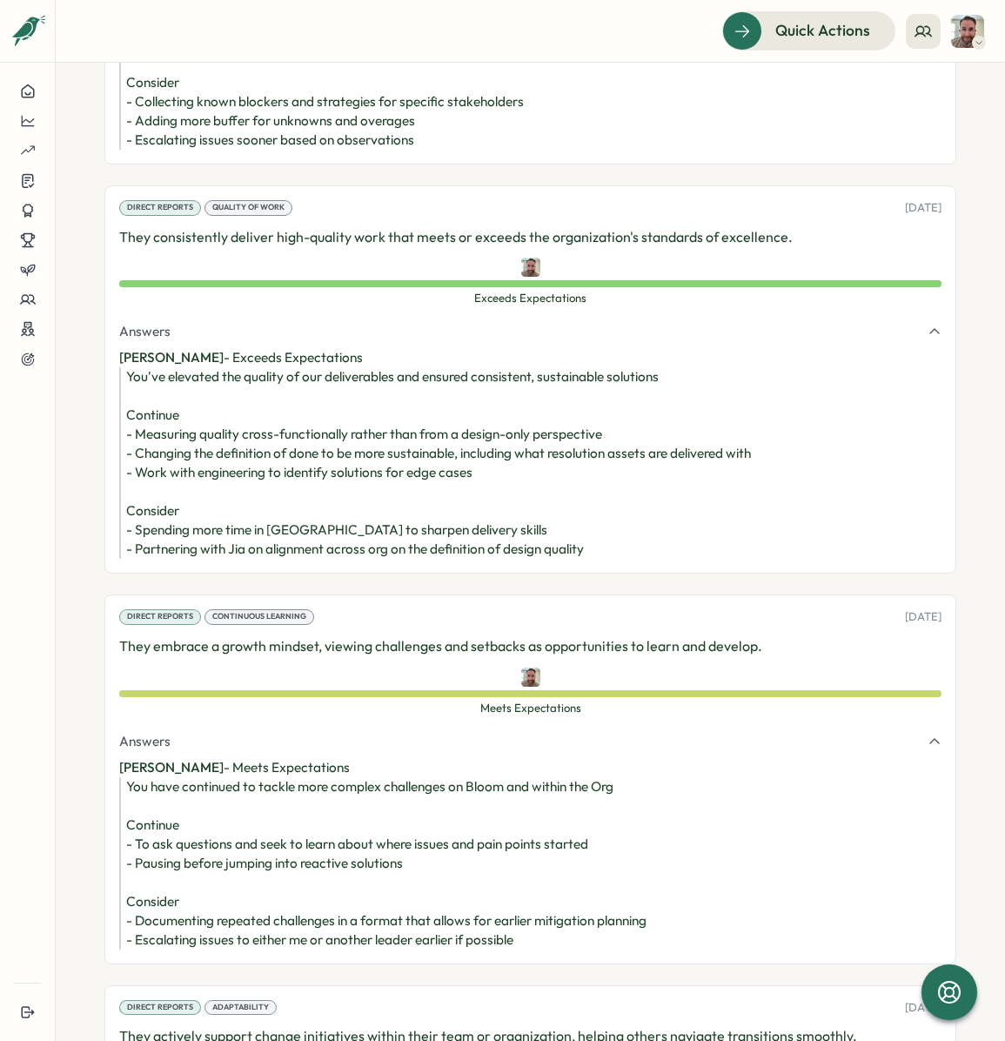
click at [303, 507] on div "You've elevated the quality of our deliverables and ensured consistent, sustain…" at bounding box center [533, 462] width 815 height 191
click at [272, 501] on div "You've elevated the quality of our deliverables and ensured consistent, sustain…" at bounding box center [533, 462] width 815 height 191
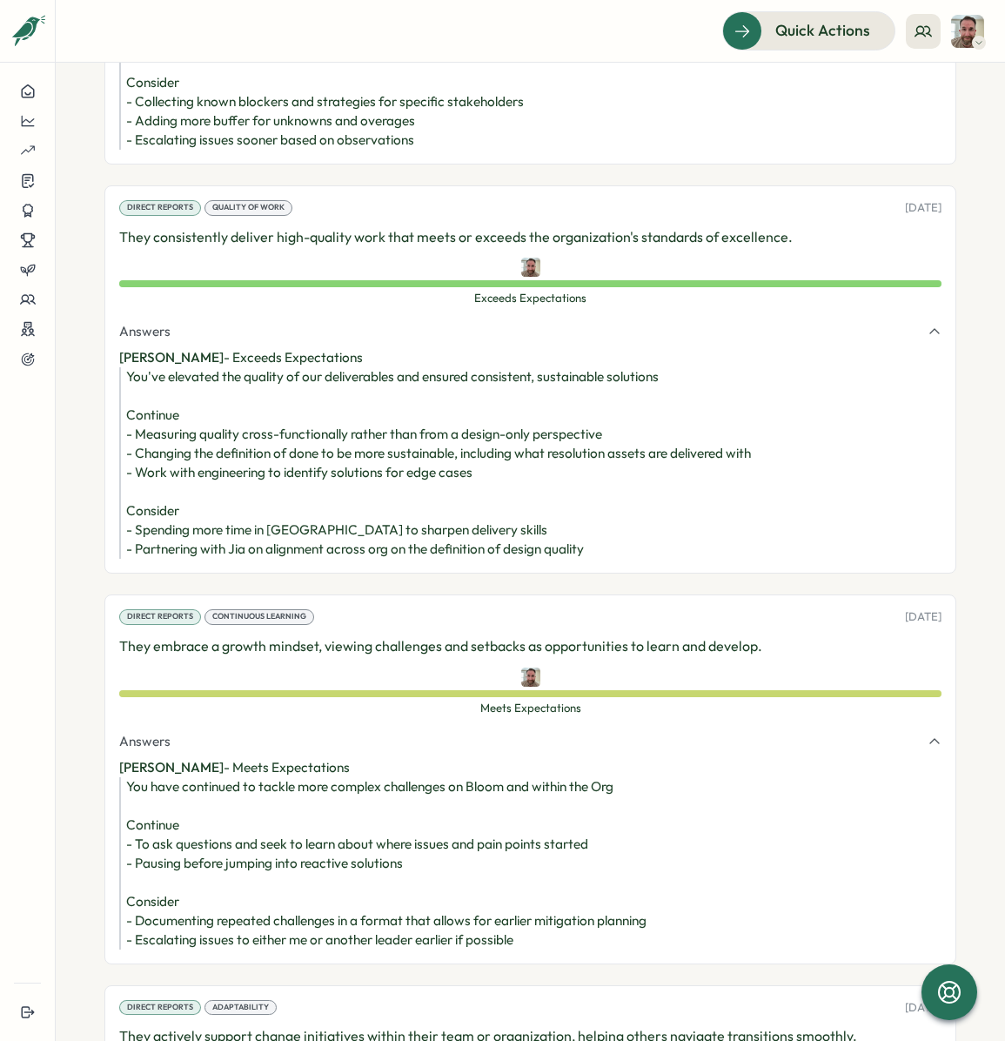
click at [271, 514] on div "You've elevated the quality of our deliverables and ensured consistent, sustain…" at bounding box center [533, 462] width 815 height 191
click at [127, 496] on div "You've elevated the quality of our deliverables and ensured consistent, sustain…" at bounding box center [533, 462] width 815 height 191
drag, startPoint x: 132, startPoint y: 494, endPoint x: 473, endPoint y: 514, distance: 340.9
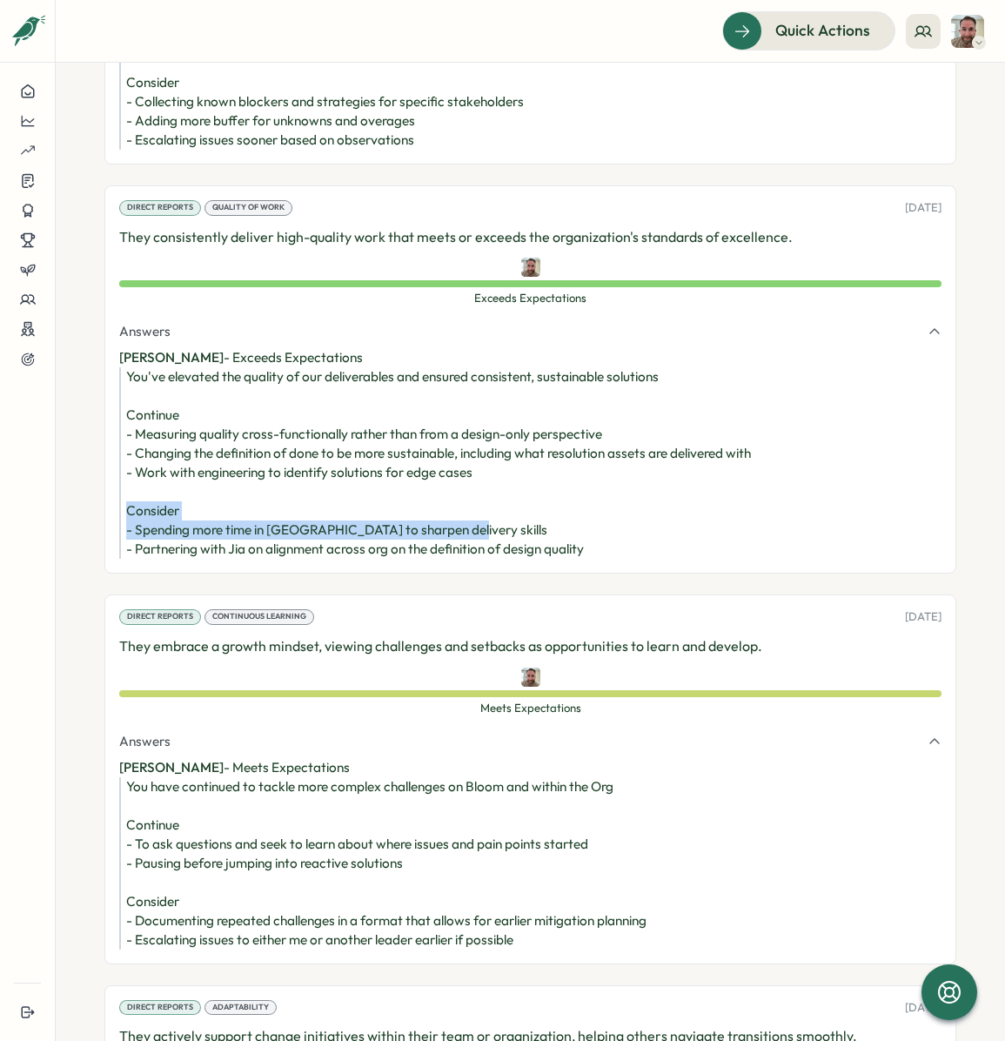
click at [473, 514] on div "You've elevated the quality of our deliverables and ensured consistent, sustain…" at bounding box center [533, 462] width 815 height 191
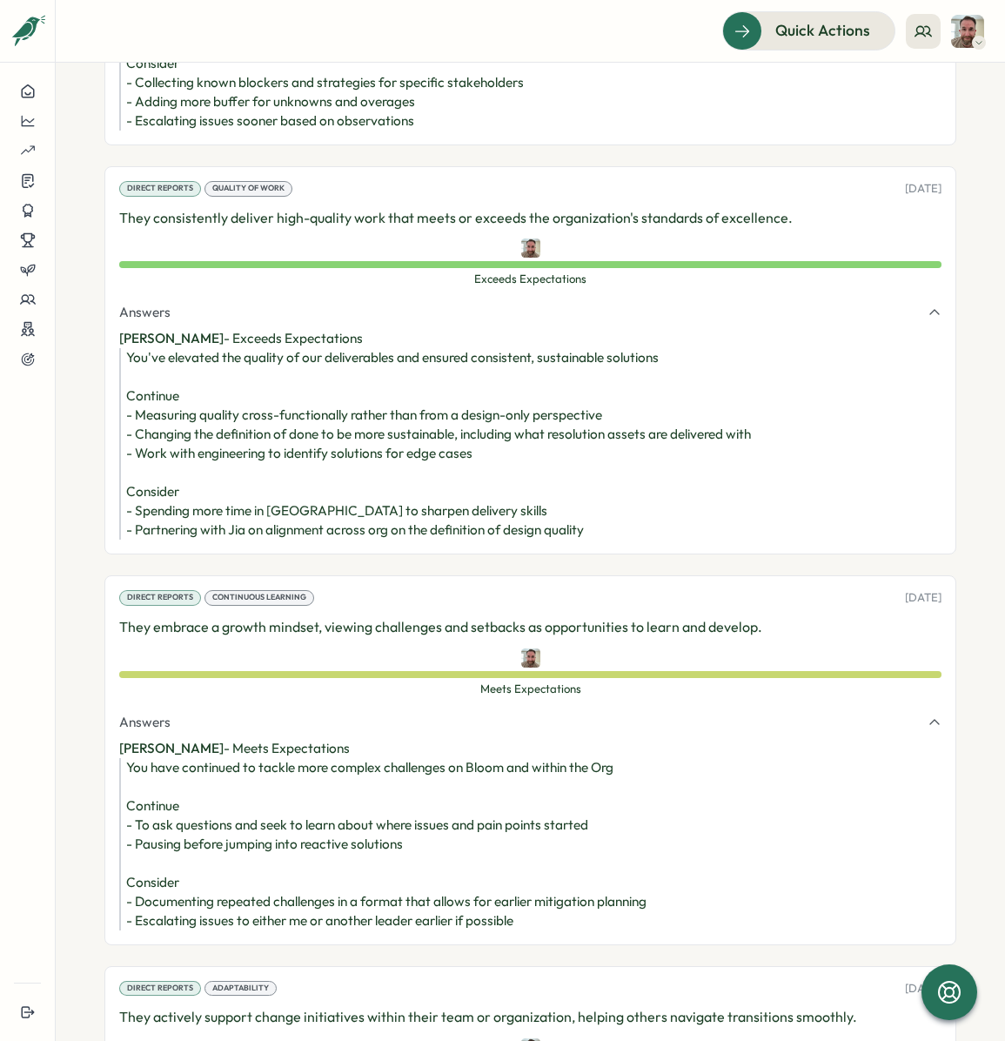
click at [393, 512] on div "You've elevated the quality of our deliverables and ensured consistent, sustain…" at bounding box center [533, 443] width 815 height 191
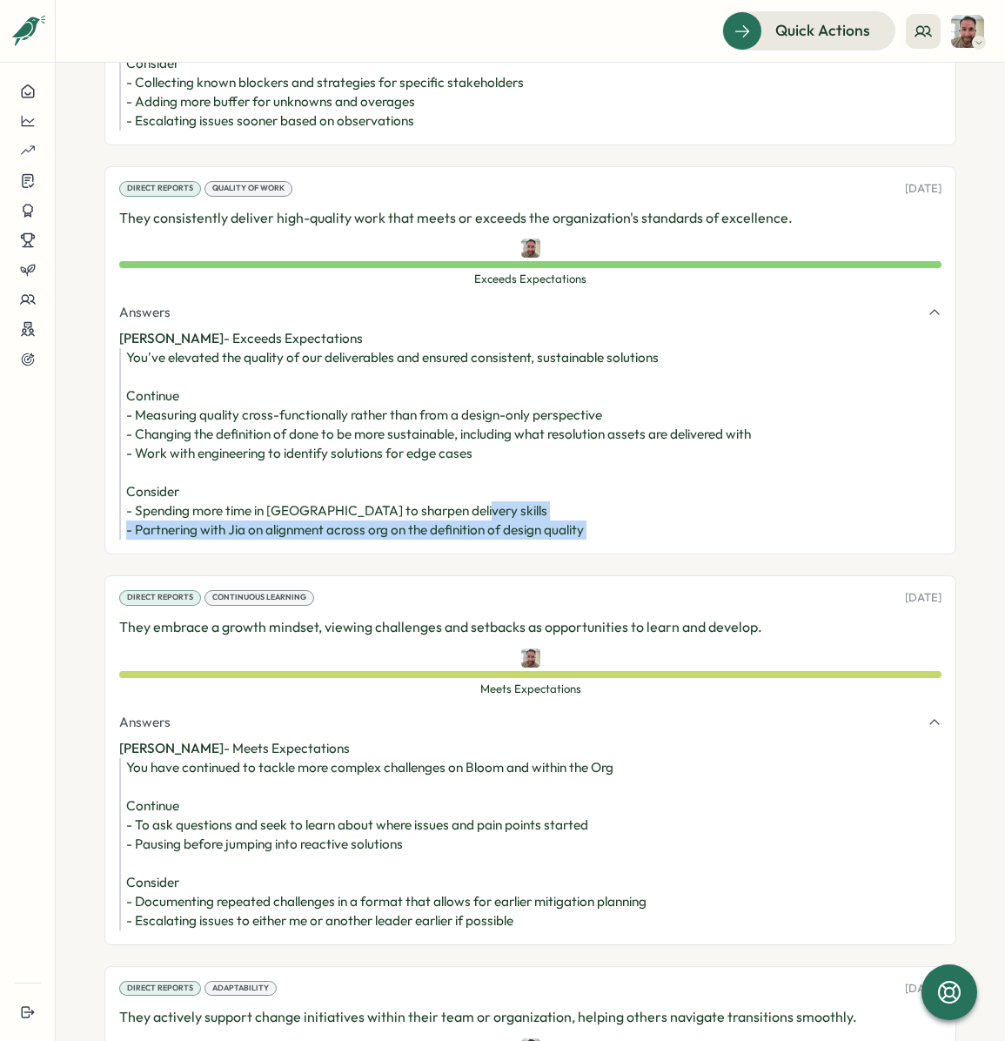
click at [393, 512] on div "You've elevated the quality of our deliverables and ensured consistent, sustain…" at bounding box center [533, 443] width 815 height 191
click at [395, 517] on div "You've elevated the quality of our deliverables and ensured consistent, sustain…" at bounding box center [533, 443] width 815 height 191
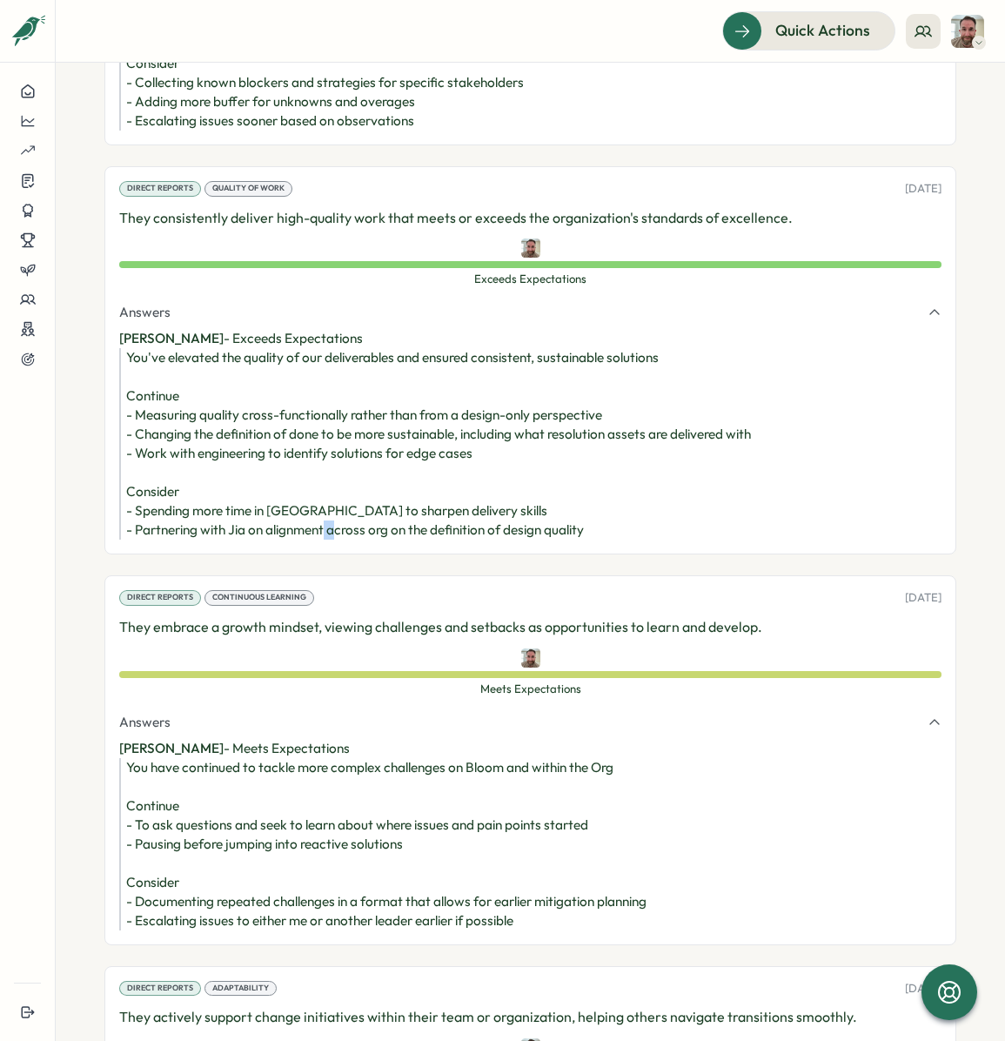
click at [395, 517] on div "You've elevated the quality of our deliverables and ensured consistent, sustain…" at bounding box center [533, 443] width 815 height 191
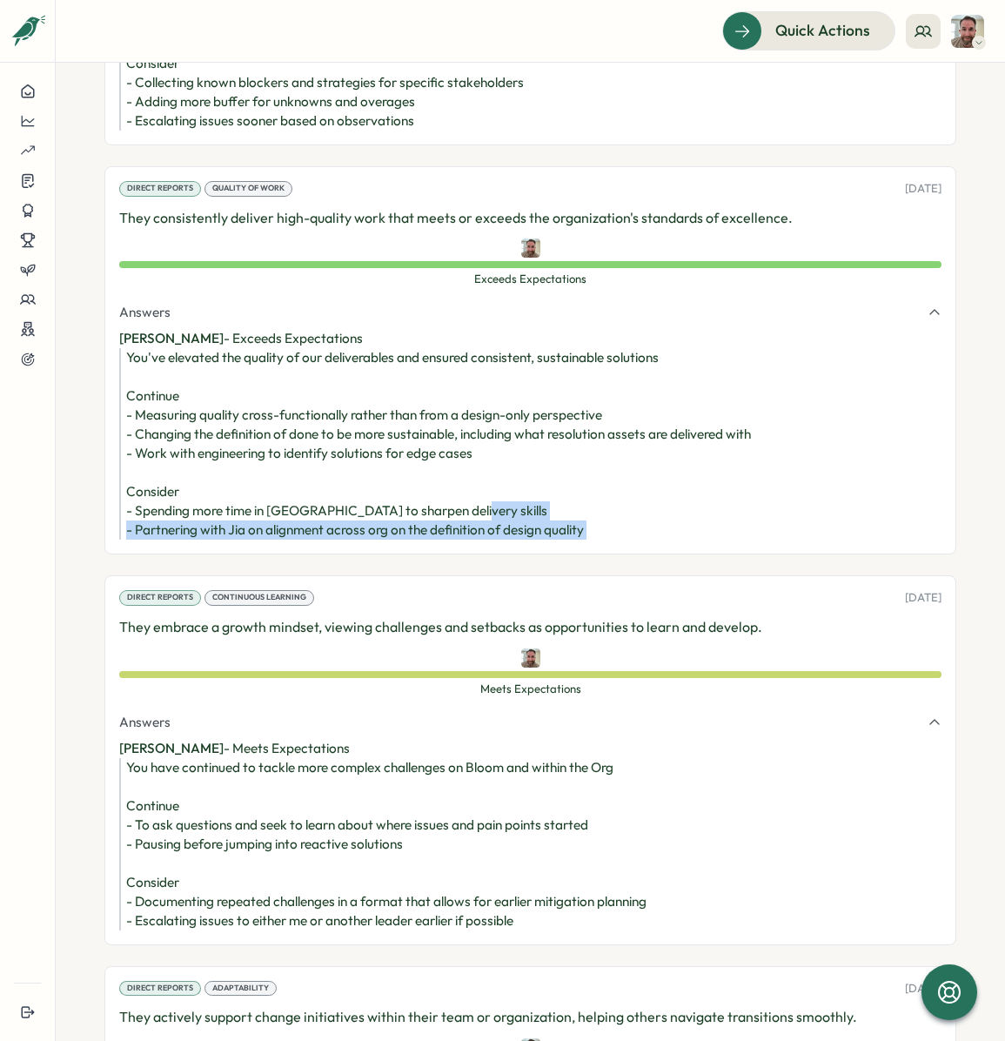
click at [395, 517] on div "You've elevated the quality of our deliverables and ensured consistent, sustain…" at bounding box center [533, 443] width 815 height 191
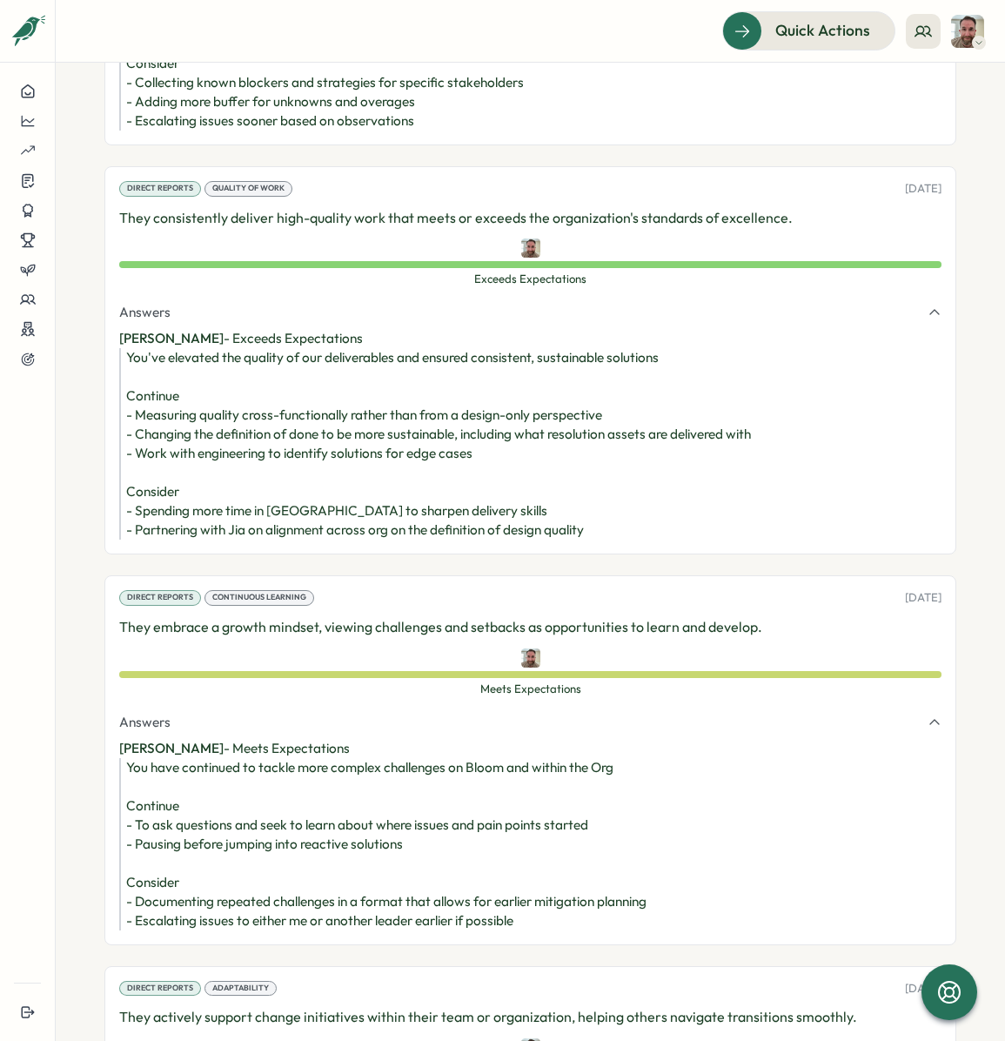
click at [399, 500] on div "You've elevated the quality of our deliverables and ensured consistent, sustain…" at bounding box center [533, 443] width 815 height 191
click at [369, 487] on div "You've elevated the quality of our deliverables and ensured consistent, sustain…" at bounding box center [533, 443] width 815 height 191
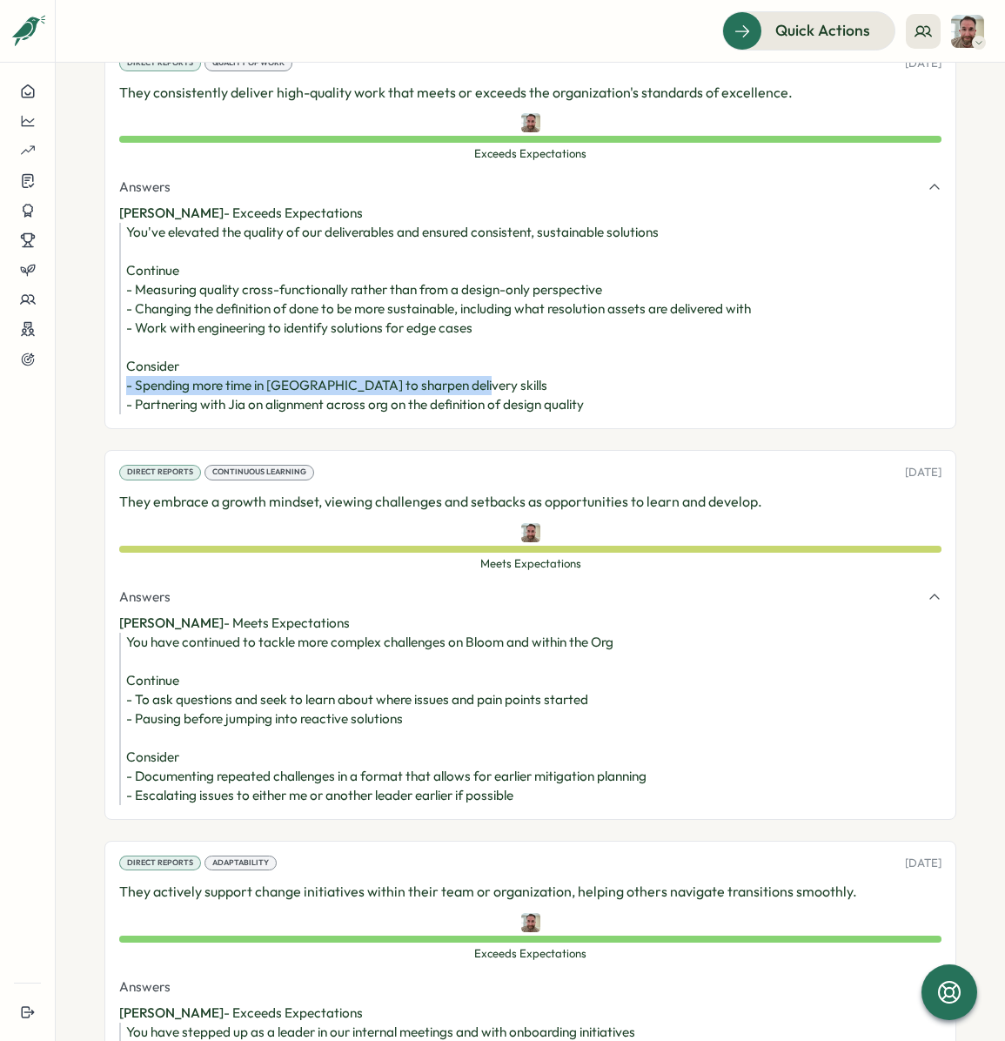
scroll to position [4143, 0]
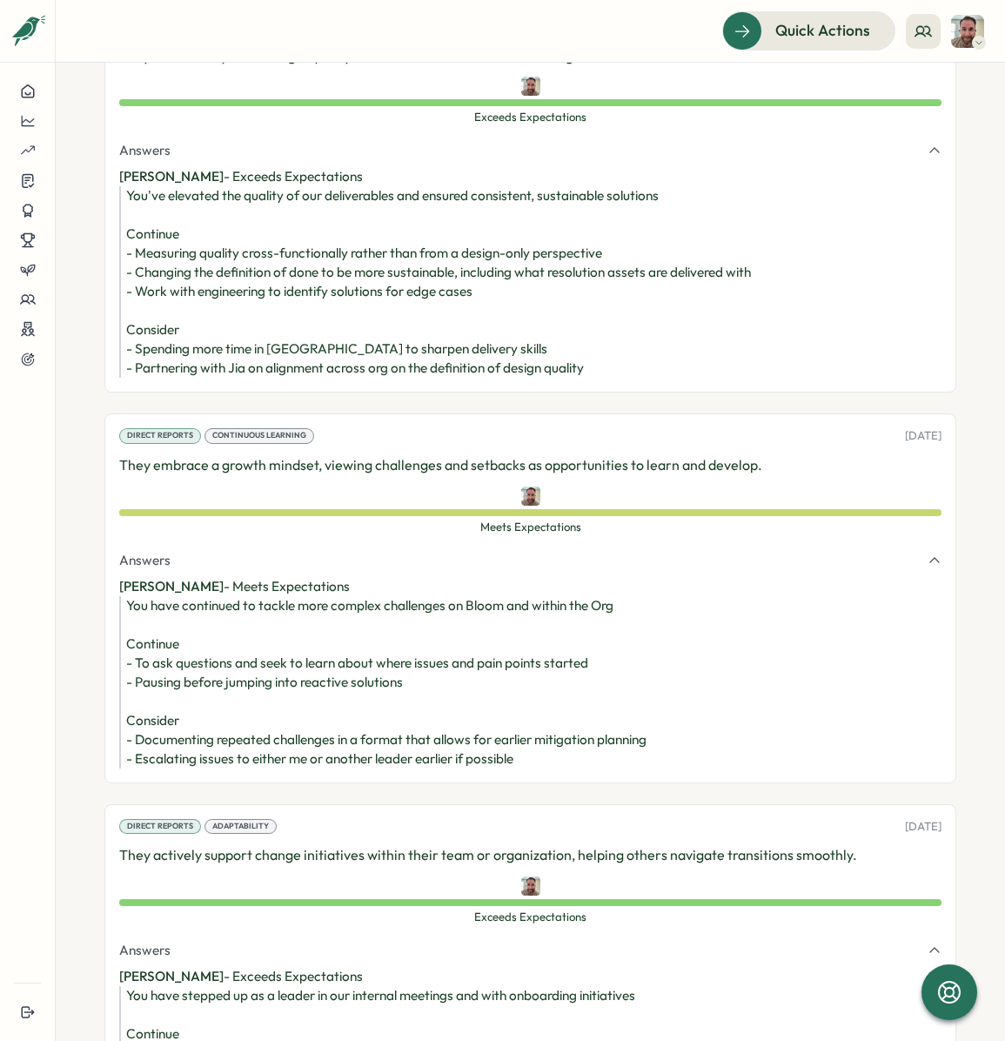
click at [453, 596] on div "You have continued to tackle more complex challenges on Bloom and within the Or…" at bounding box center [533, 682] width 815 height 172
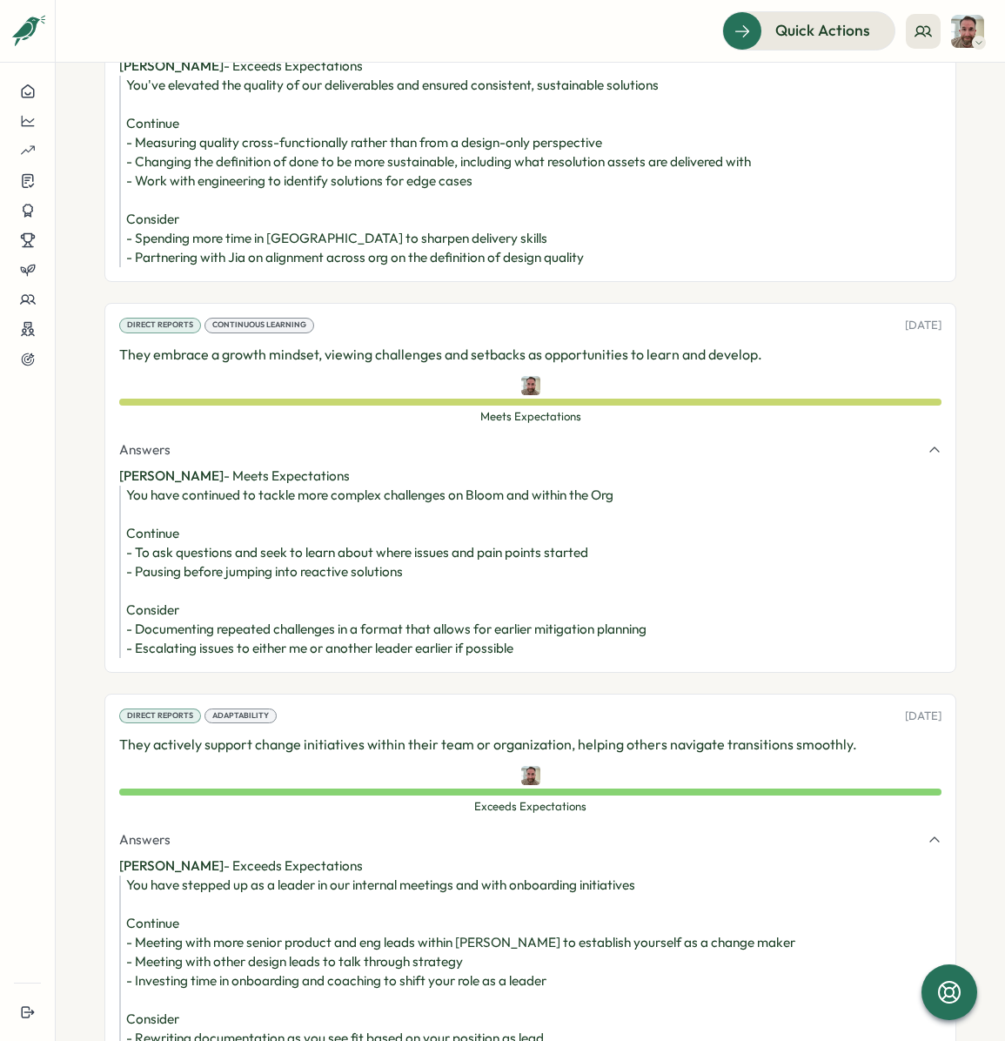
scroll to position [4248, 0]
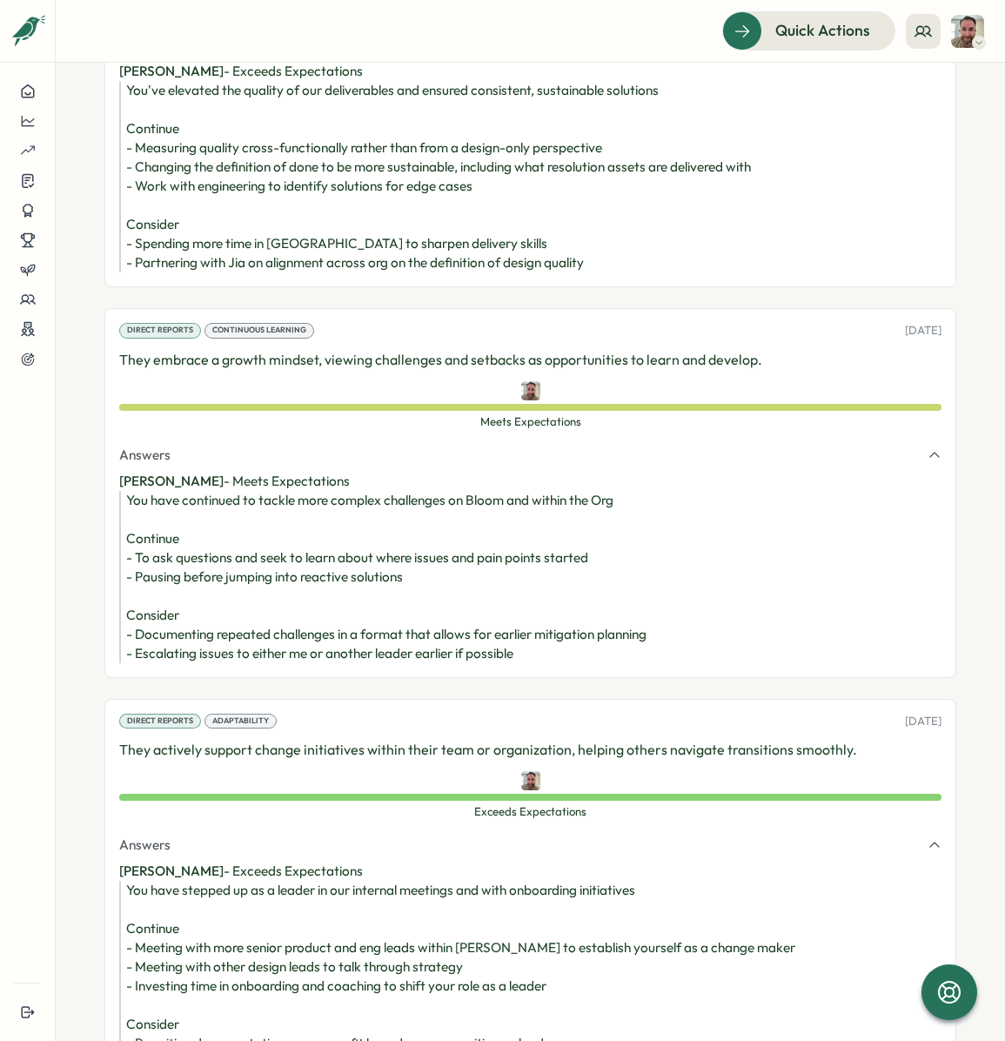
click at [420, 491] on div "You have continued to tackle more complex challenges on Bloom and within the Or…" at bounding box center [533, 577] width 815 height 172
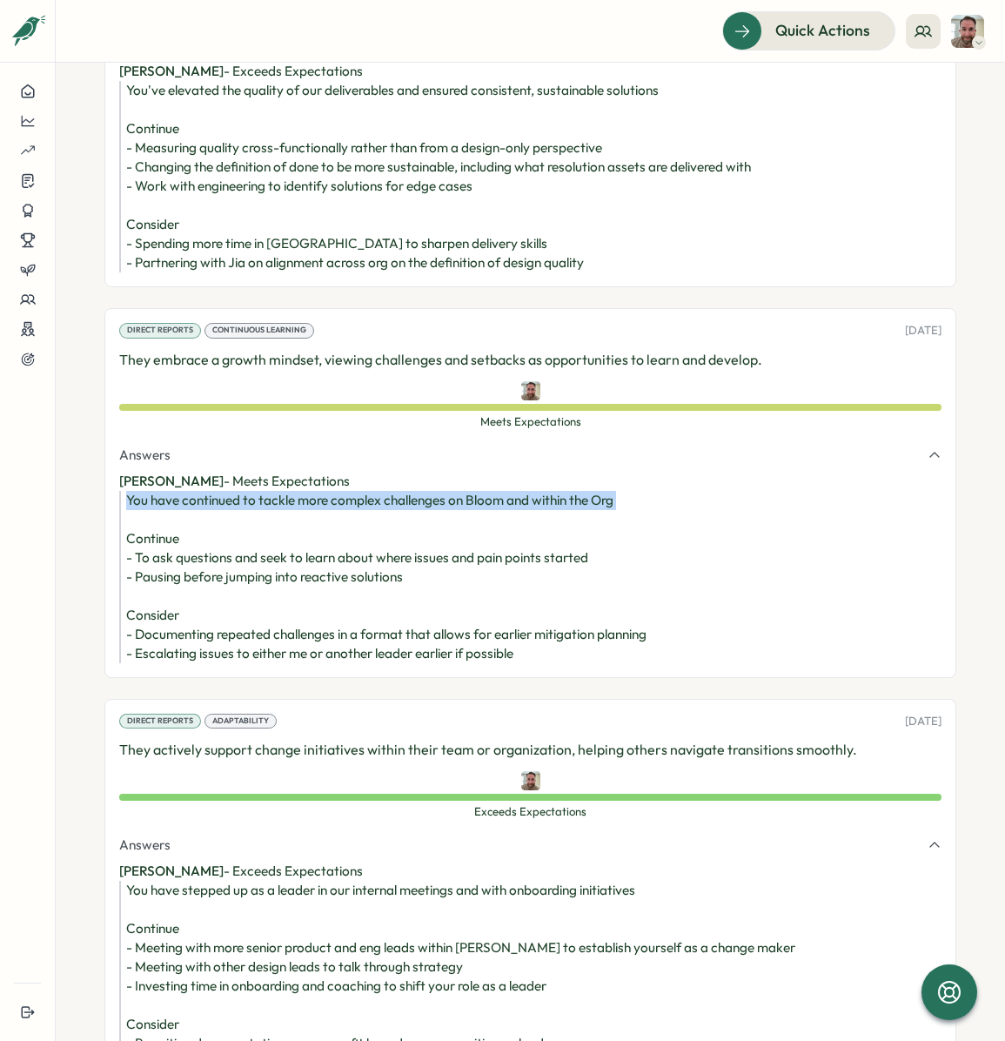
click at [420, 491] on div "You have continued to tackle more complex challenges on Bloom and within the Or…" at bounding box center [533, 577] width 815 height 172
click at [477, 491] on div "You have continued to tackle more complex challenges on Bloom and within the Or…" at bounding box center [533, 577] width 815 height 172
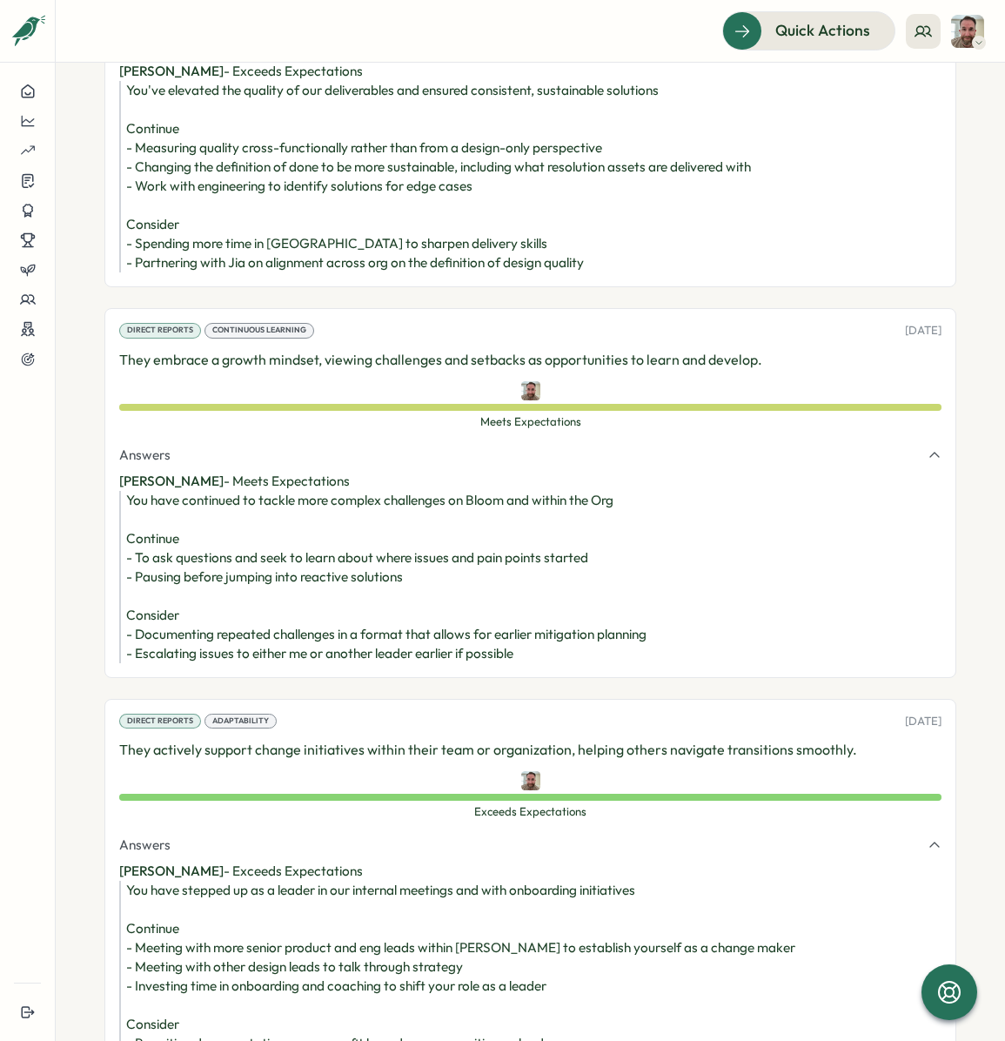
click at [286, 542] on div "You have continued to tackle more complex challenges on Bloom and within the Or…" at bounding box center [533, 577] width 815 height 172
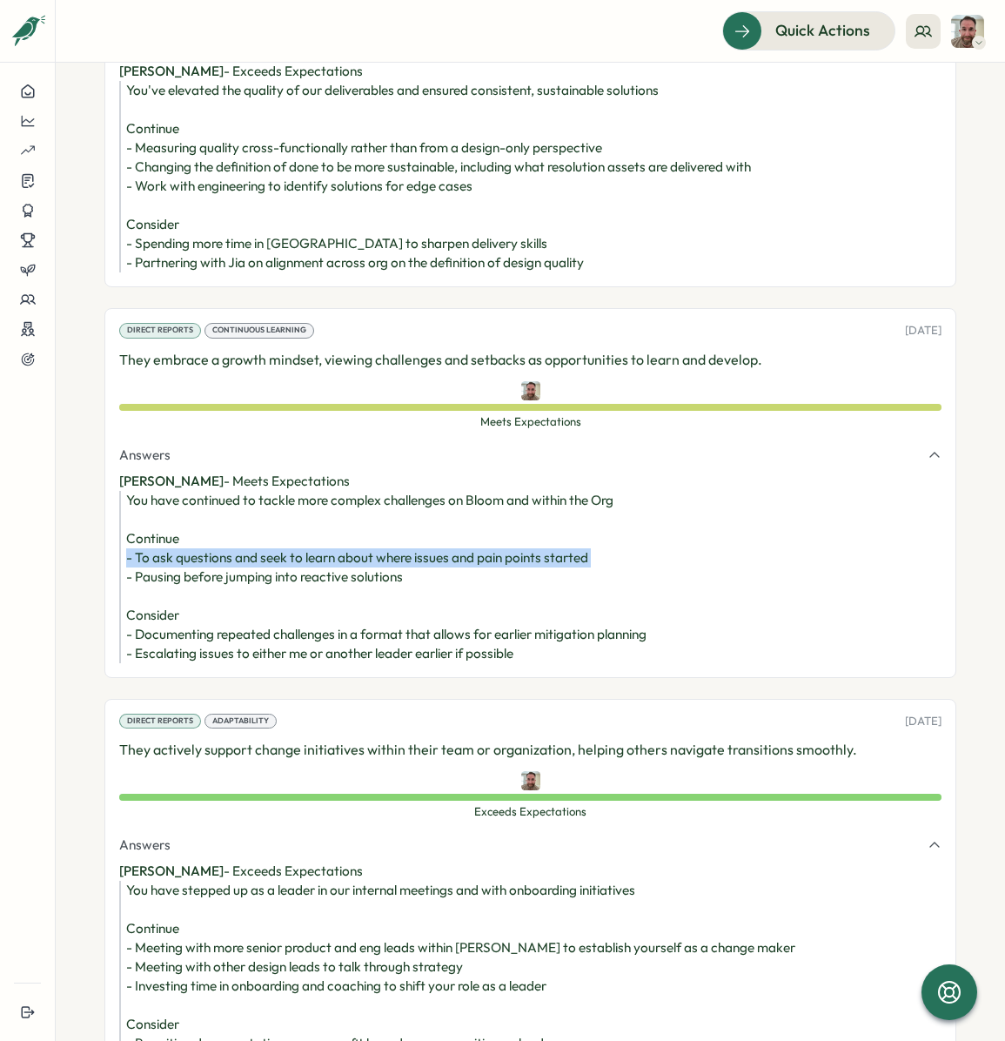
click at [286, 542] on div "You have continued to tackle more complex challenges on Bloom and within the Or…" at bounding box center [533, 577] width 815 height 172
click at [269, 540] on div "You have continued to tackle more complex challenges on Bloom and within the Or…" at bounding box center [533, 577] width 815 height 172
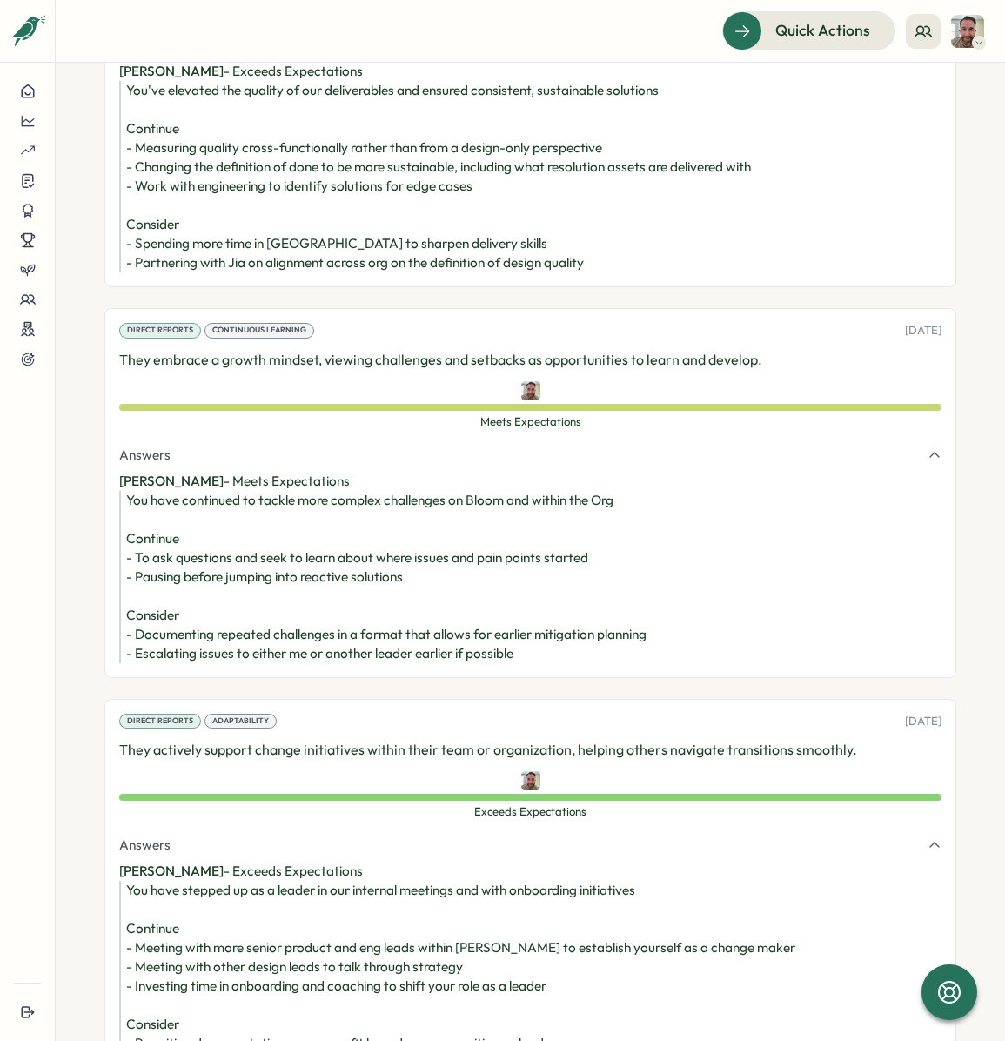
click at [269, 558] on div "You have continued to tackle more complex challenges on Bloom and within the Or…" at bounding box center [533, 577] width 815 height 172
click at [353, 547] on div "You have continued to tackle more complex challenges on Bloom and within the Or…" at bounding box center [533, 577] width 815 height 172
click at [334, 534] on div "You have continued to tackle more complex challenges on Bloom and within the Or…" at bounding box center [533, 577] width 815 height 172
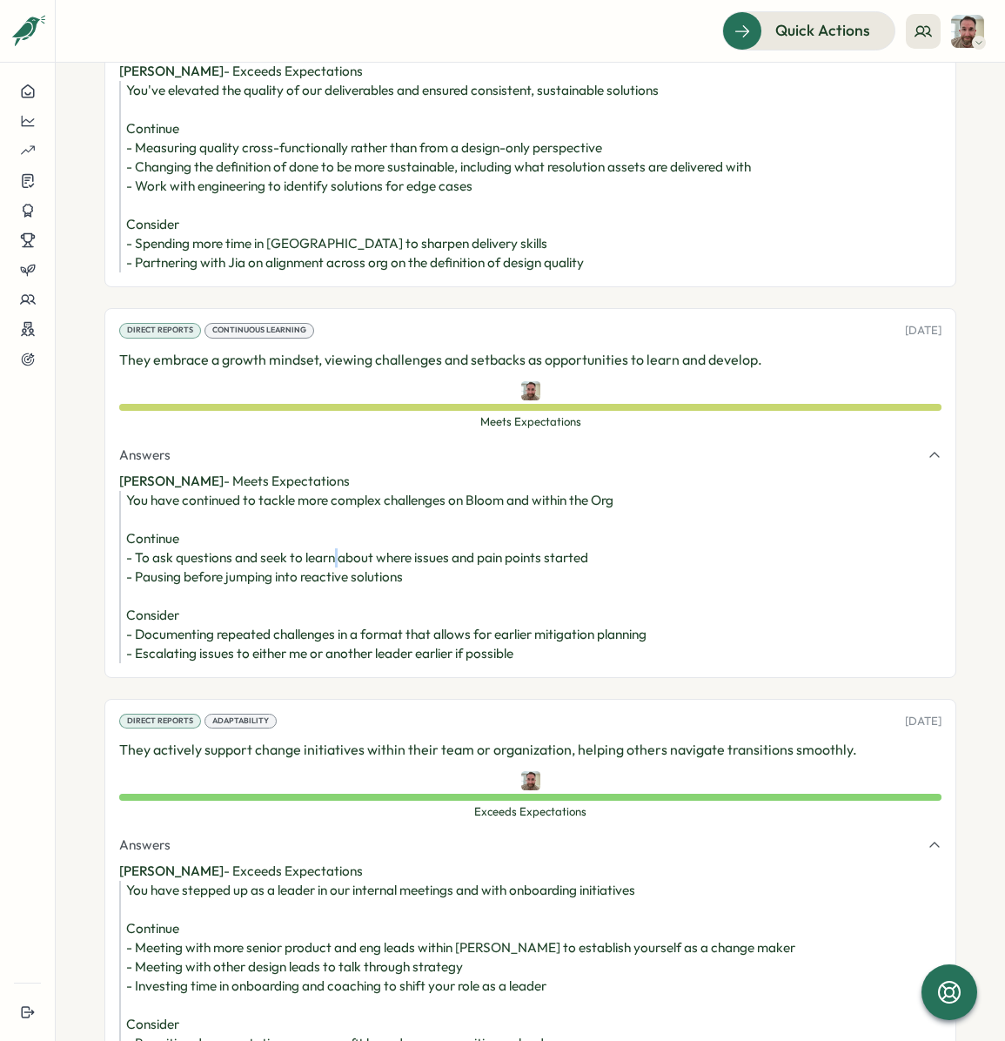
click at [334, 534] on div "You have continued to tackle more complex challenges on Bloom and within the Or…" at bounding box center [533, 577] width 815 height 172
click at [326, 554] on div "You have continued to tackle more complex challenges on Bloom and within the Or…" at bounding box center [533, 577] width 815 height 172
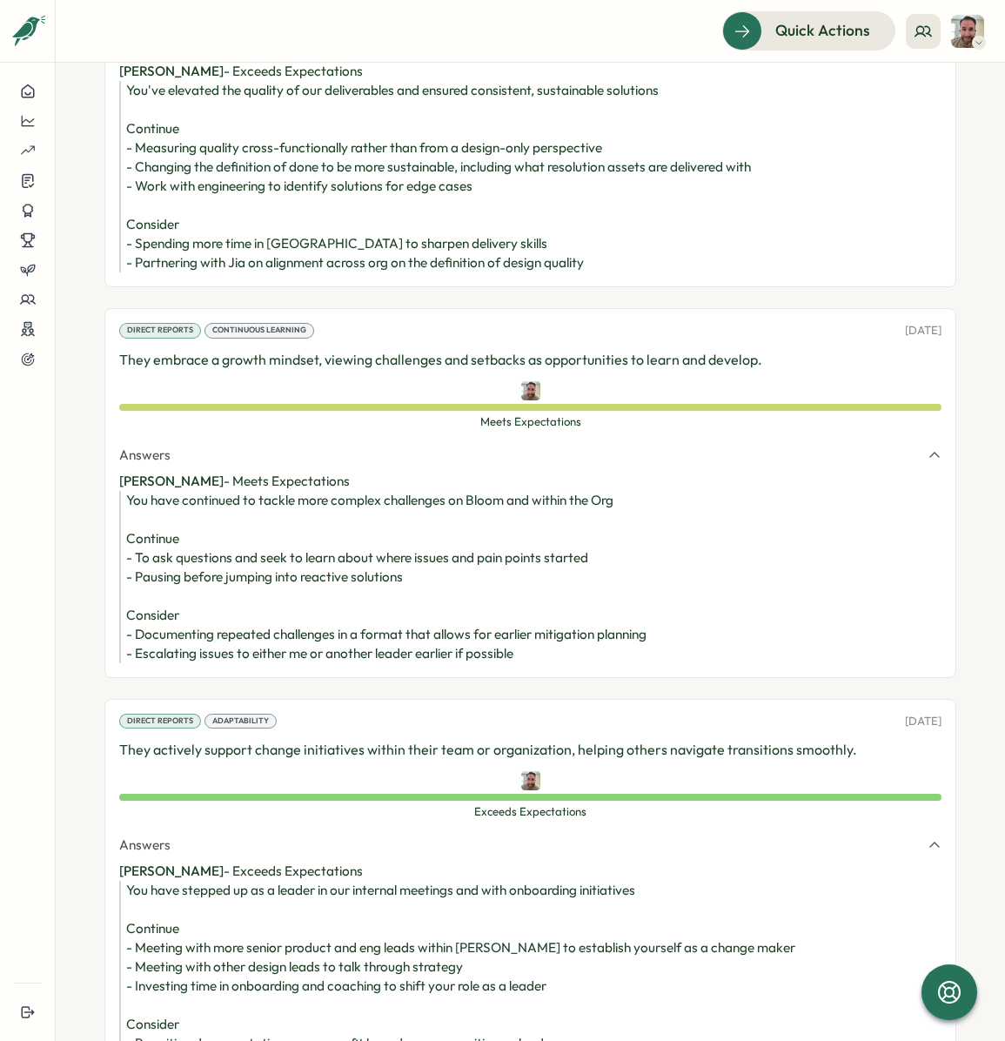
click at [316, 540] on div "You have continued to tackle more complex challenges on Bloom and within the Or…" at bounding box center [533, 577] width 815 height 172
click at [306, 570] on div "You have continued to tackle more complex challenges on Bloom and within the Or…" at bounding box center [533, 577] width 815 height 172
click at [319, 556] on div "You have continued to tackle more complex challenges on Bloom and within the Or…" at bounding box center [533, 577] width 815 height 172
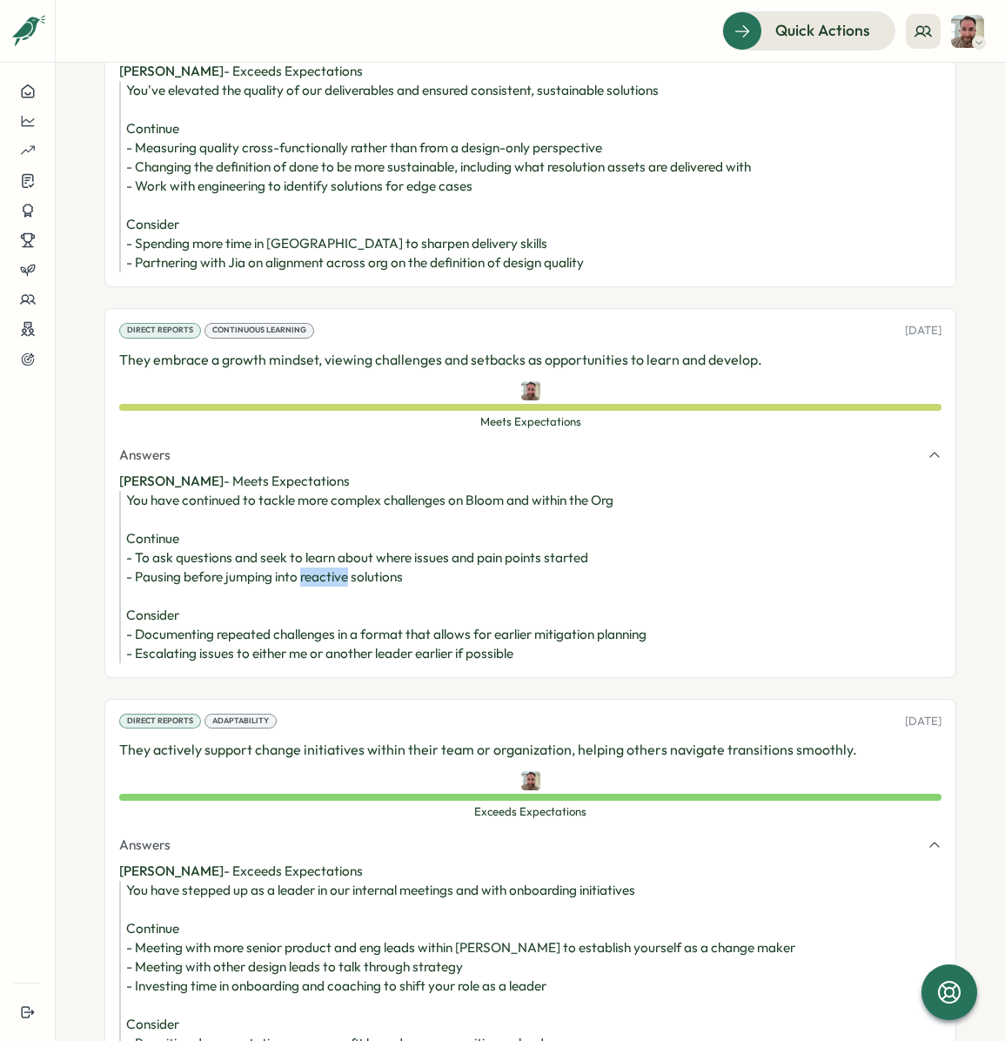
click at [319, 556] on div "You have continued to tackle more complex challenges on Bloom and within the Or…" at bounding box center [533, 577] width 815 height 172
click at [282, 541] on div "You have continued to tackle more complex challenges on Bloom and within the Or…" at bounding box center [533, 577] width 815 height 172
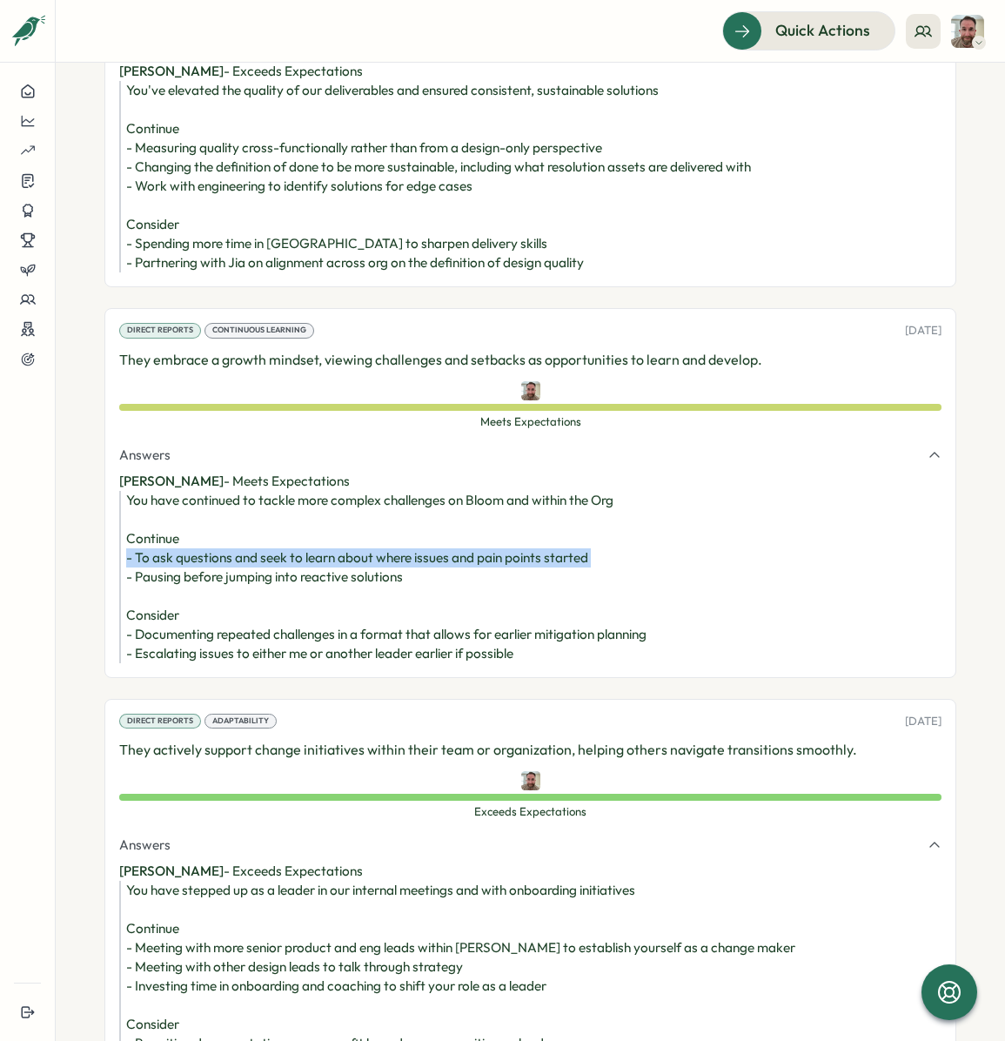
click at [282, 541] on div "You have continued to tackle more complex challenges on Bloom and within the Or…" at bounding box center [533, 577] width 815 height 172
click at [276, 603] on div "You have continued to tackle more complex challenges on Bloom and within the Or…" at bounding box center [533, 577] width 815 height 172
click at [274, 612] on div "You have continued to tackle more complex challenges on Bloom and within the Or…" at bounding box center [533, 577] width 815 height 172
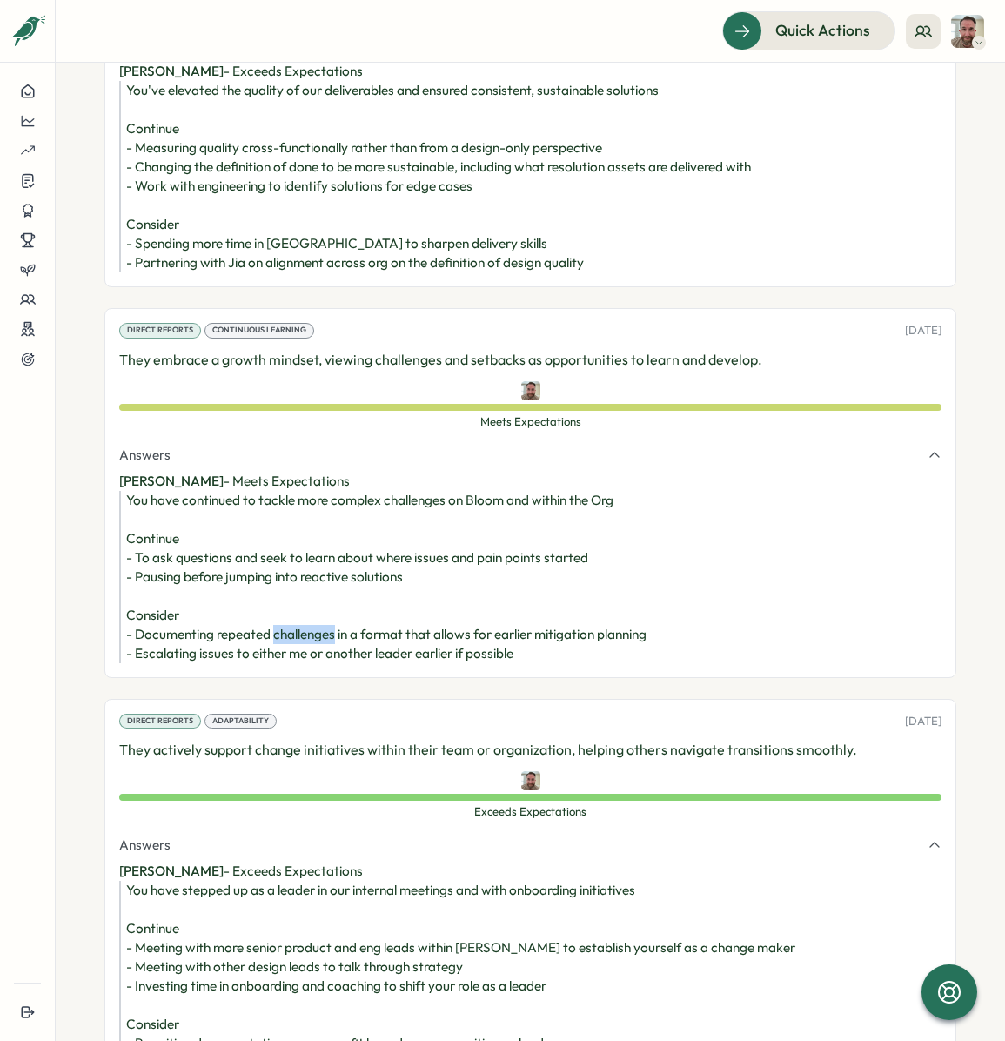
click at [274, 612] on div "You have continued to tackle more complex challenges on Bloom and within the Or…" at bounding box center [533, 577] width 815 height 172
click at [282, 614] on div "You have continued to tackle more complex challenges on Bloom and within the Or…" at bounding box center [533, 577] width 815 height 172
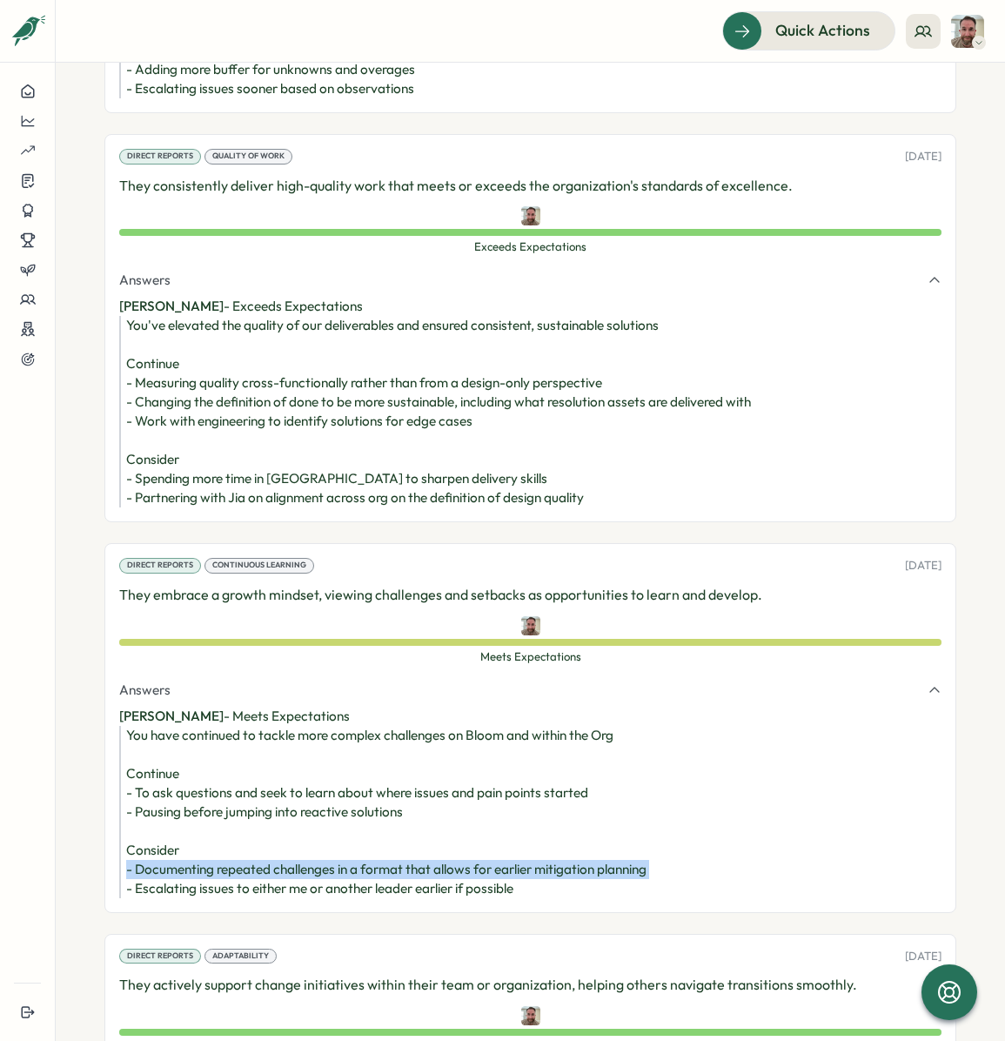
scroll to position [4171, 0]
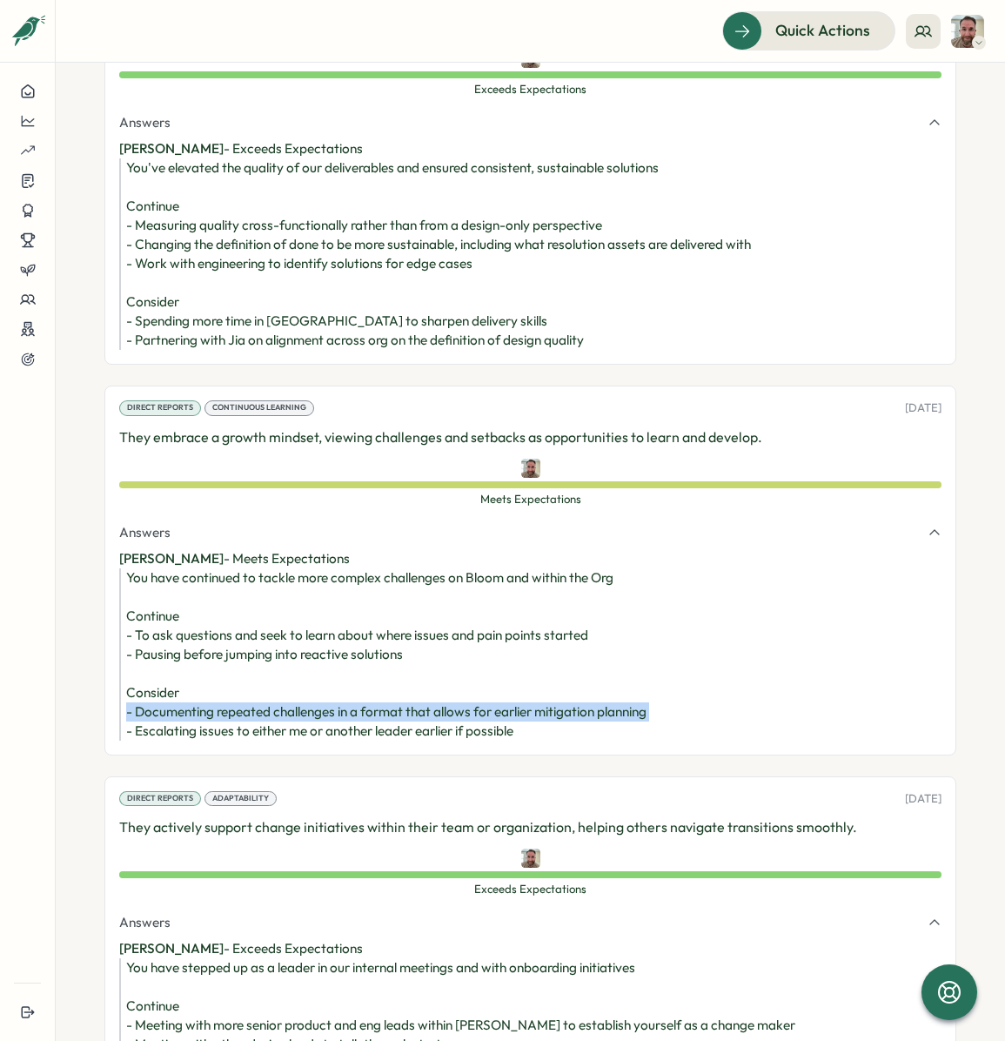
click at [275, 686] on div "You have continued to tackle more complex challenges on Bloom and within the Or…" at bounding box center [533, 654] width 815 height 172
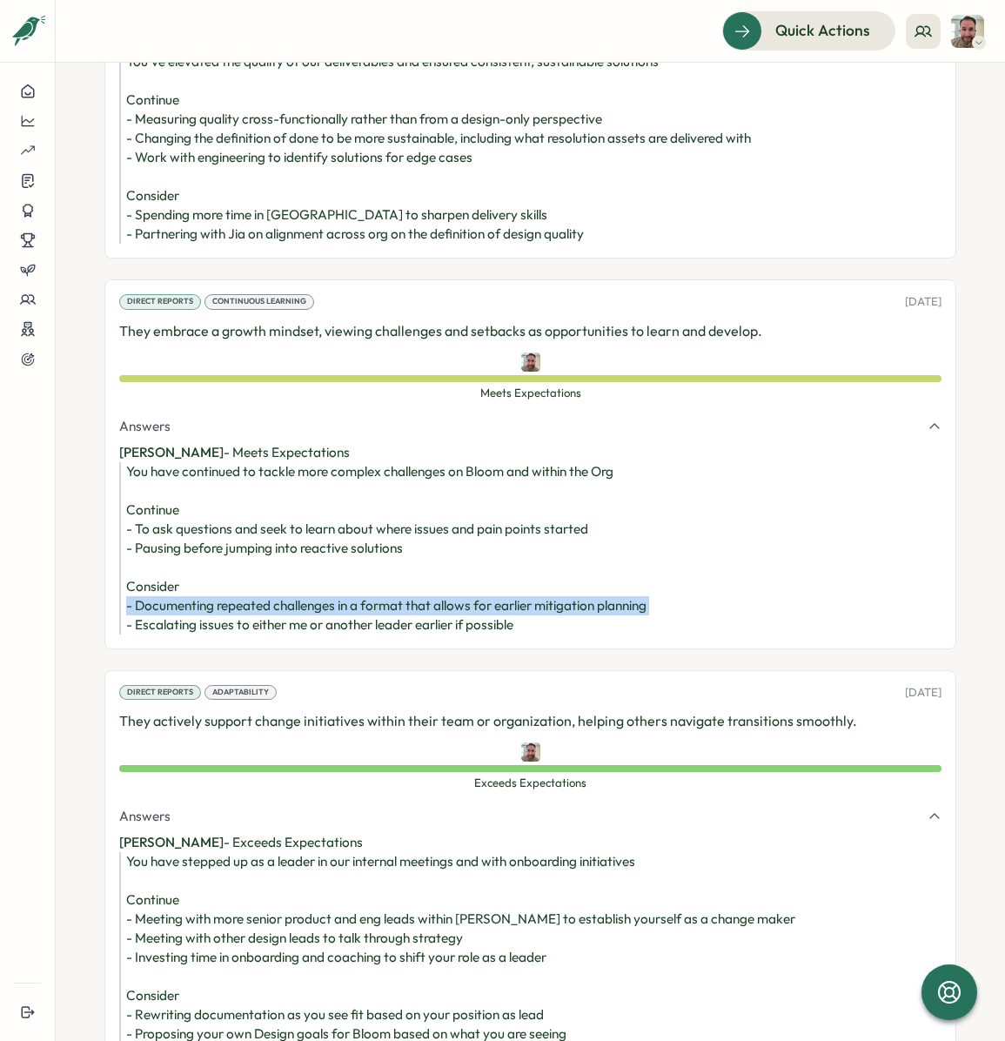
scroll to position [4275, 0]
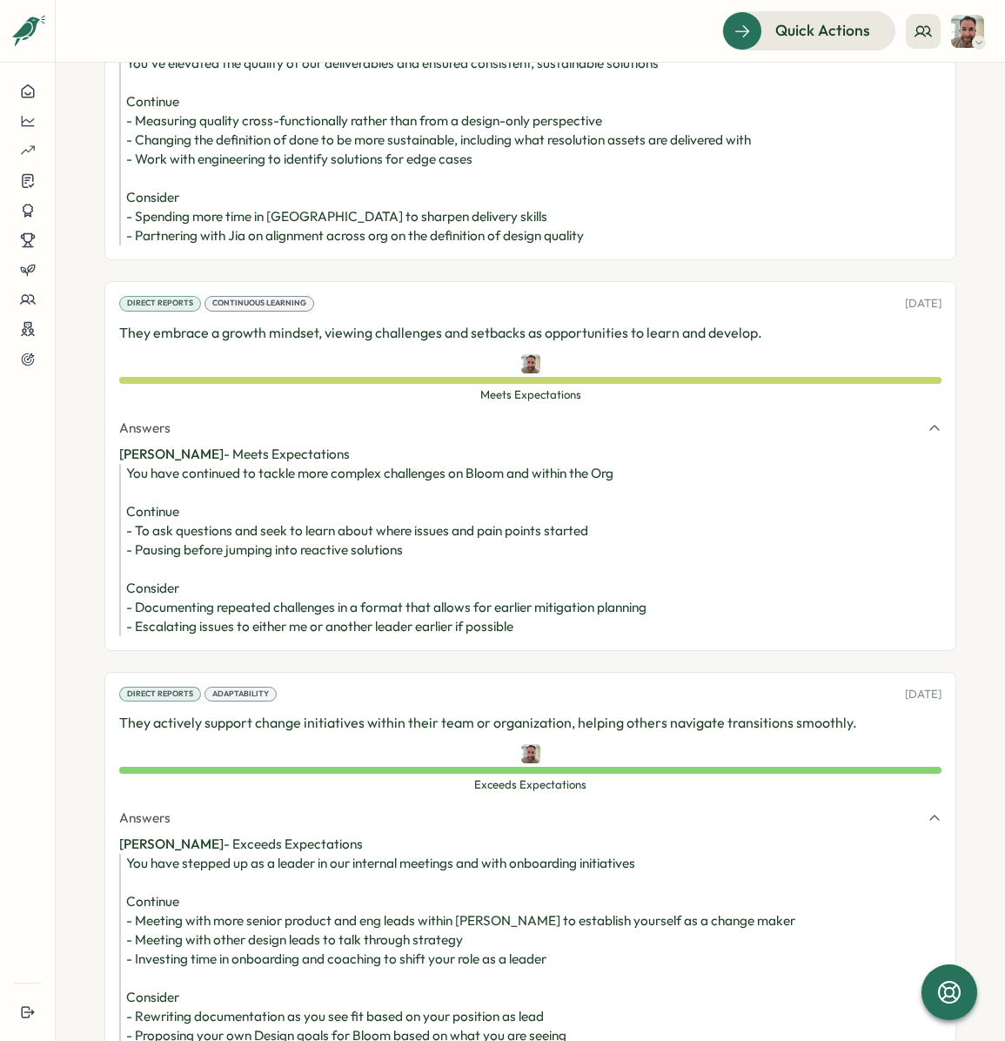
click at [764, 598] on div "You have continued to tackle more complex challenges on Bloom and within the Or…" at bounding box center [533, 550] width 815 height 172
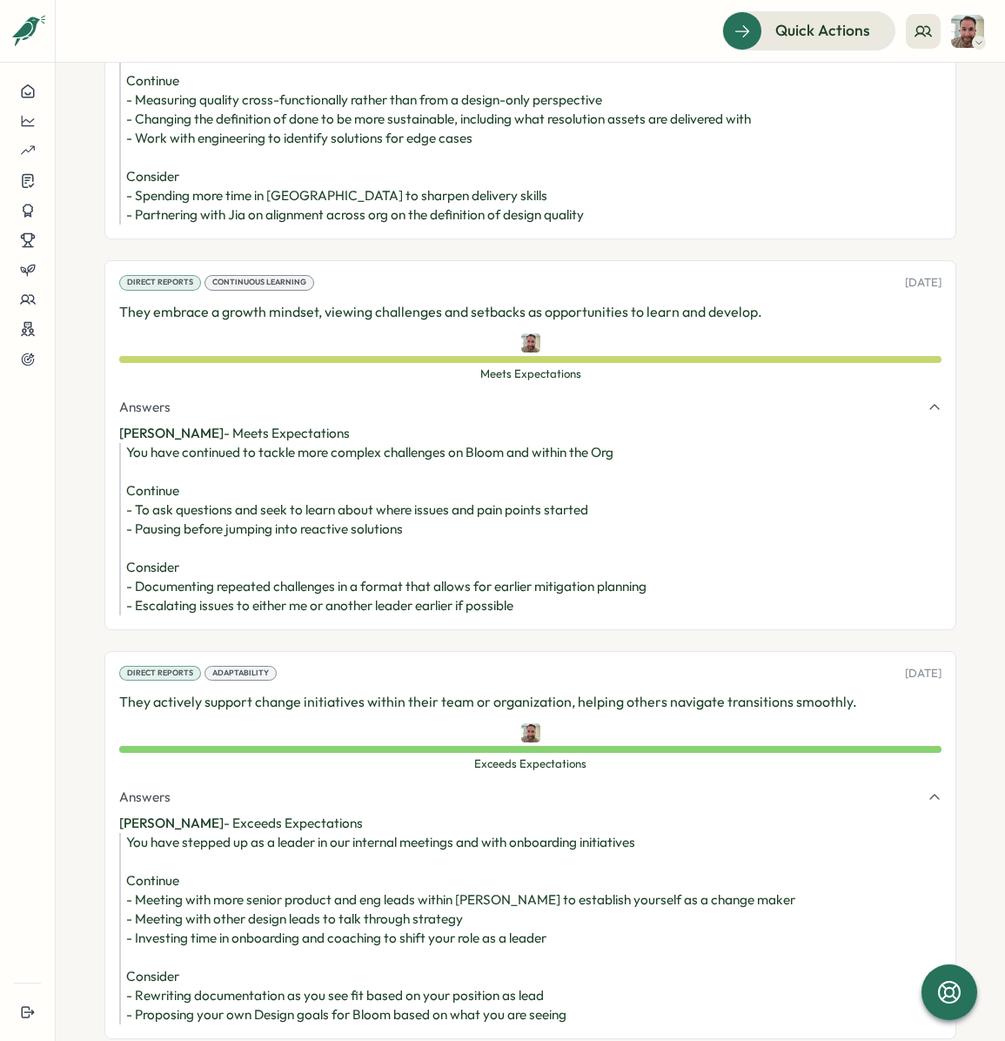
scroll to position [4317, 0]
